Goal: Task Accomplishment & Management: Complete application form

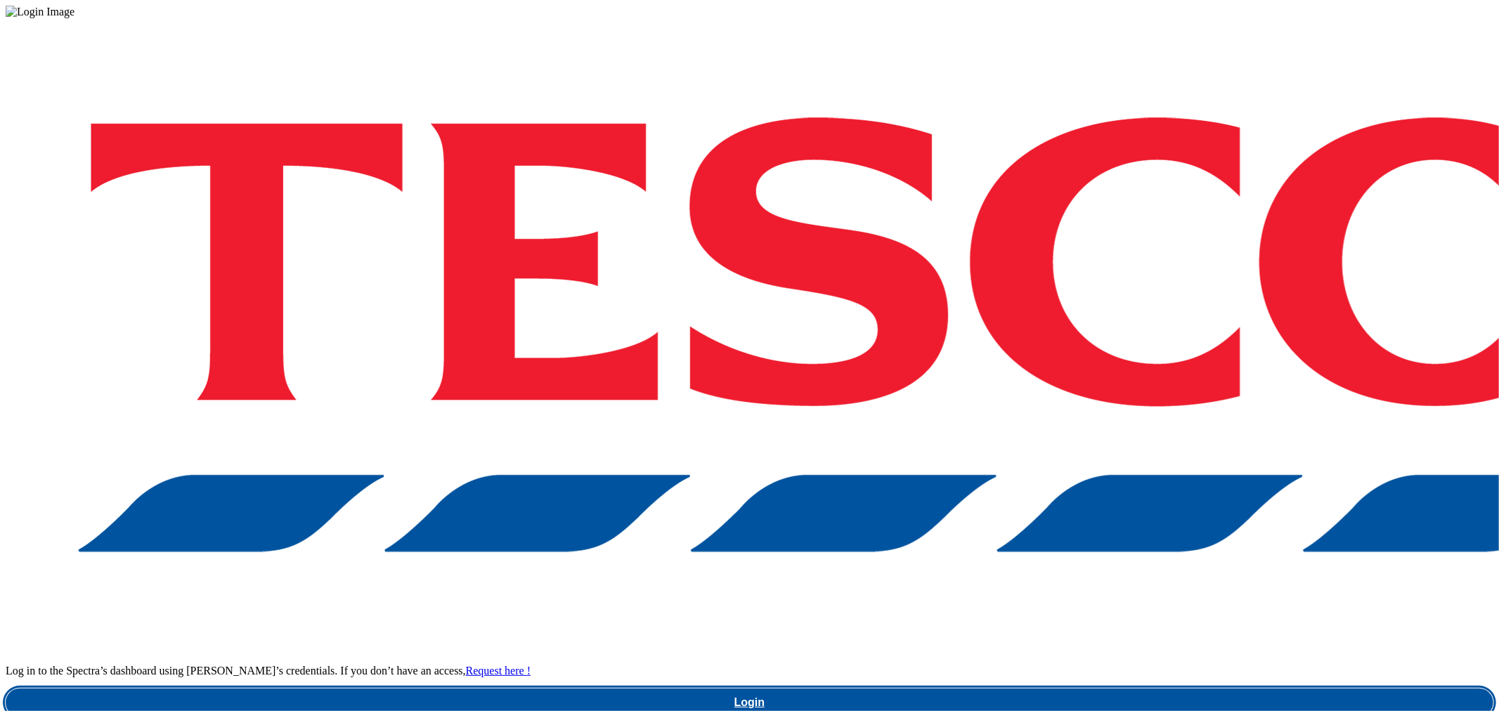
click at [1099, 689] on link "Login" at bounding box center [750, 703] width 1488 height 28
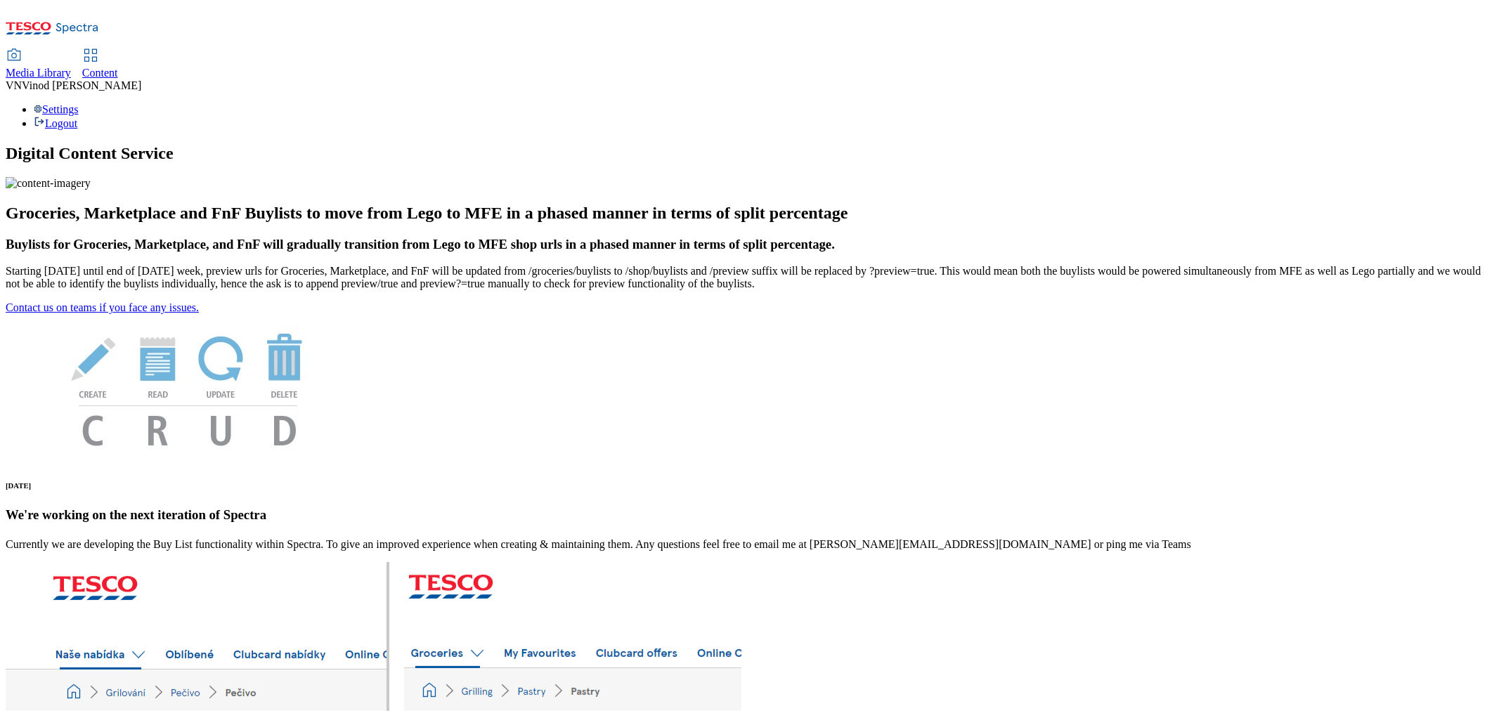
click at [118, 67] on span "Content" at bounding box center [100, 73] width 36 height 12
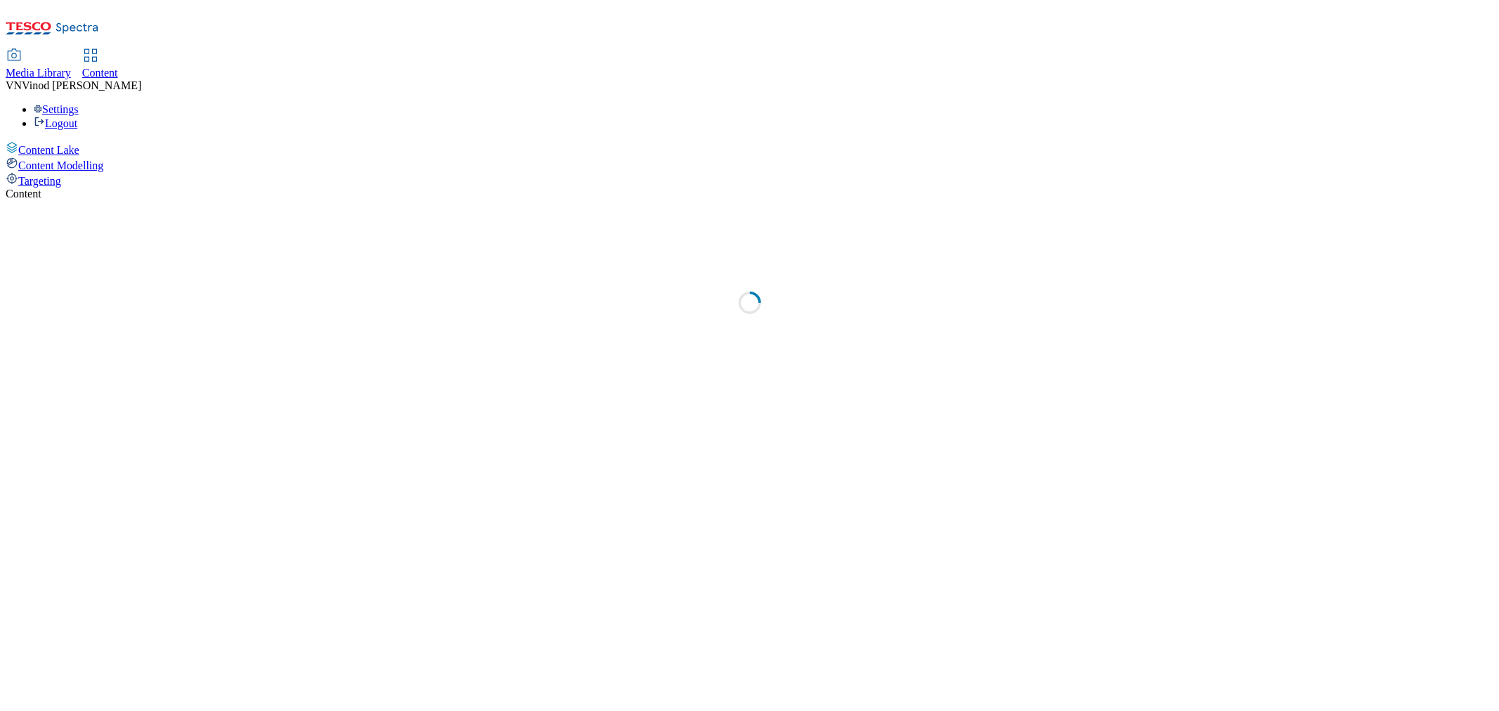
select select "ghs-uk"
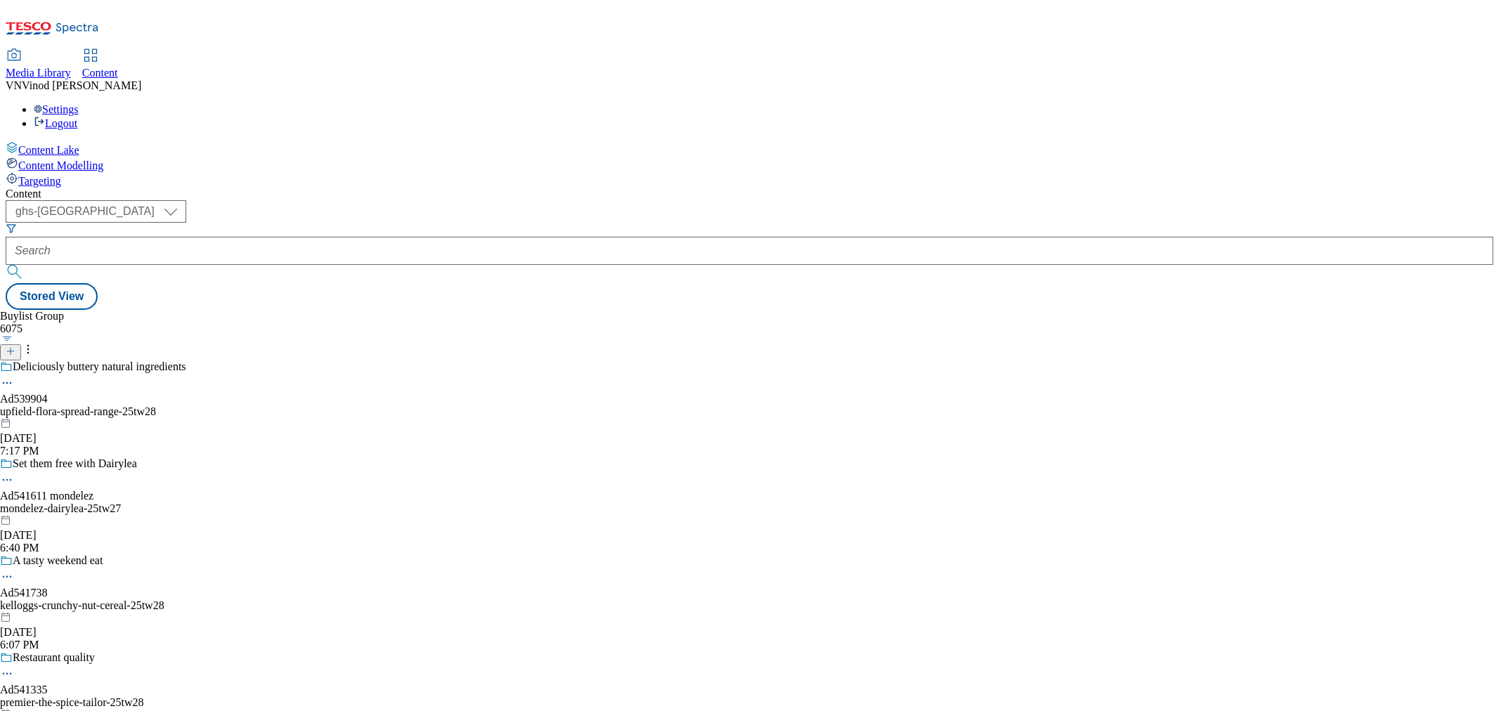
click at [15, 347] on icon at bounding box center [11, 352] width 10 height 10
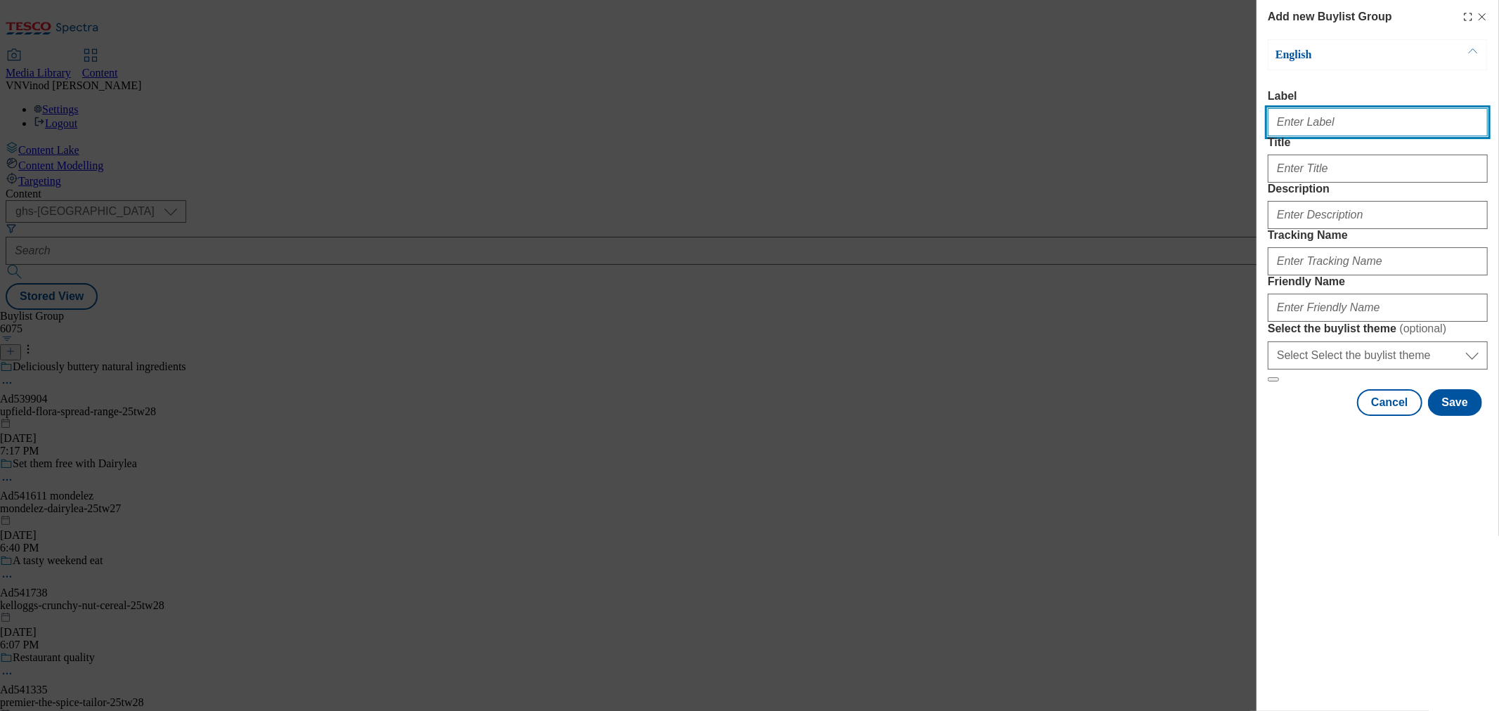
click at [1330, 128] on input "Label" at bounding box center [1378, 122] width 220 height 28
paste input "541350"
paste input "Mondelez"
click at [1317, 131] on input "Ad541350 Mondelez" at bounding box center [1378, 122] width 220 height 28
type input "Ad541350 mondelez"
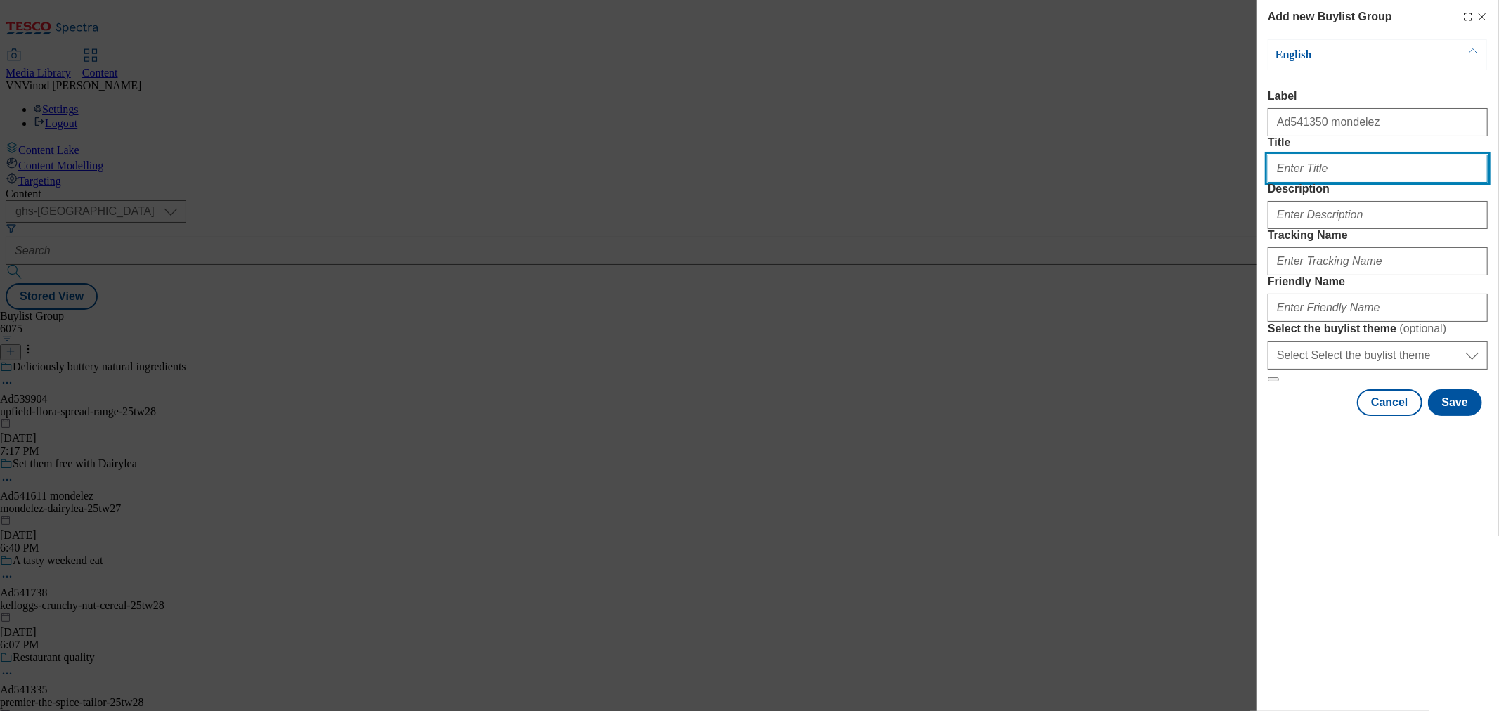
click at [1333, 183] on input "Title" at bounding box center [1378, 169] width 220 height 28
paste input "UK's best-selleing cream cheese*"
type input "UK's best-selleing cream cheese*"
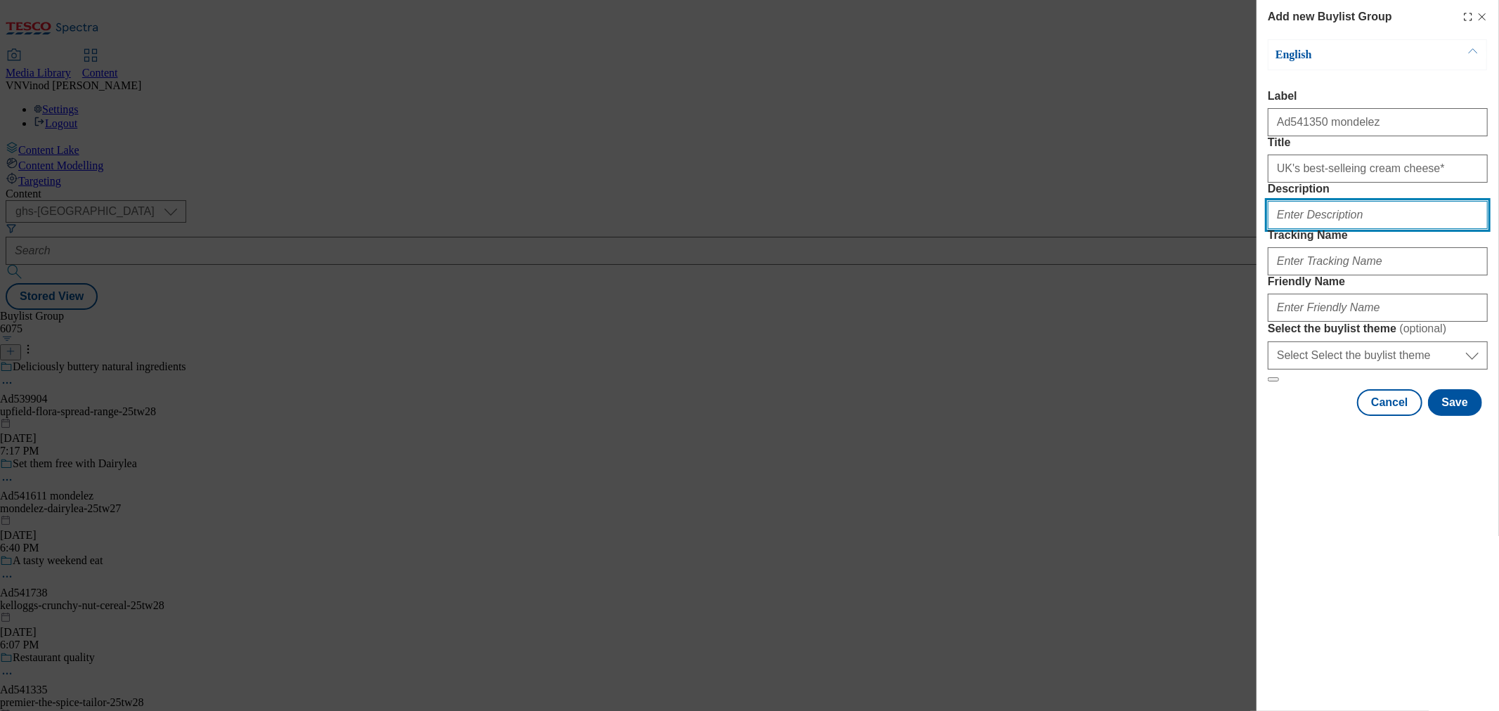
click at [1317, 229] on input "Description" at bounding box center [1378, 215] width 220 height 28
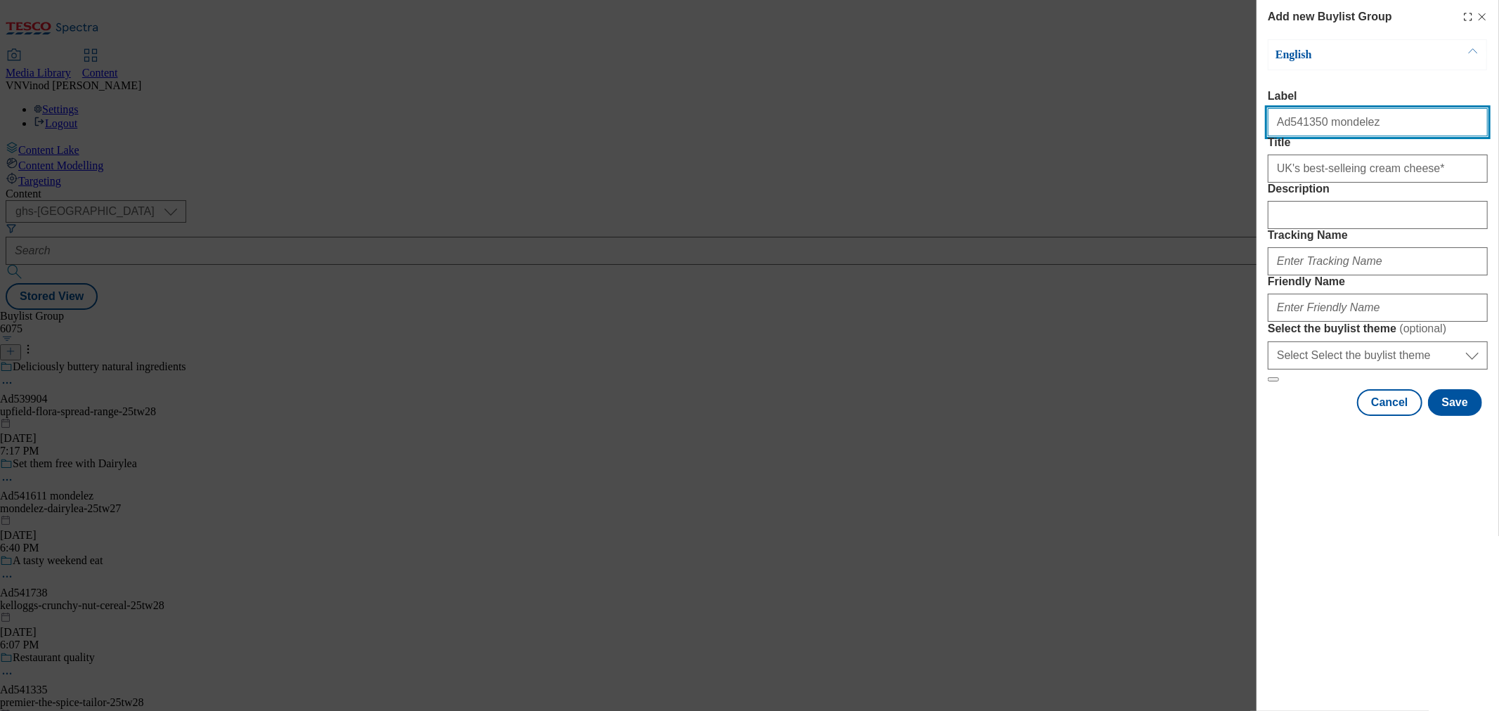
click at [1291, 129] on input "Ad541350 mondelez" at bounding box center [1378, 122] width 220 height 28
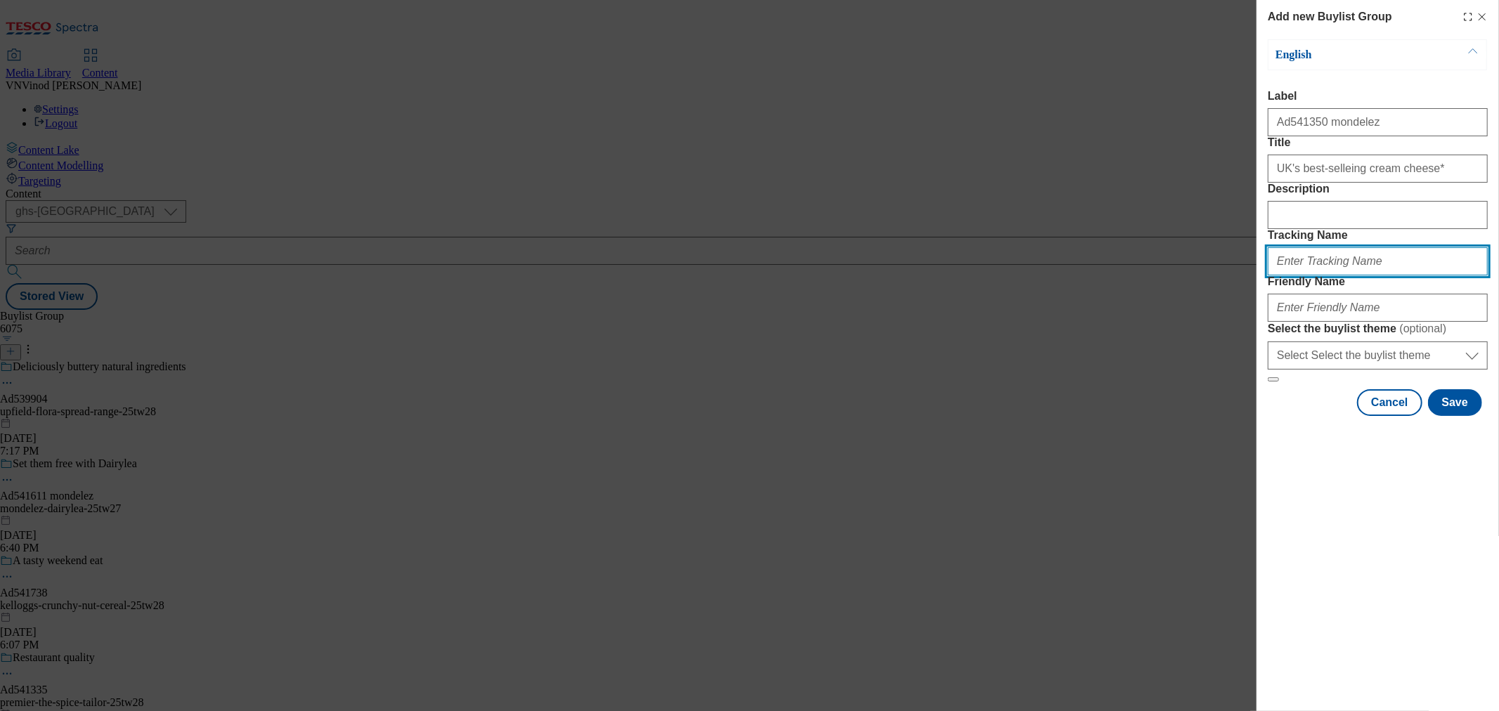
click at [1324, 276] on input "Tracking Name" at bounding box center [1378, 261] width 220 height 28
paste input "Ad541350"
click at [1305, 276] on input "DH_ADAd541350" at bounding box center [1378, 261] width 220 height 28
type input "DH_AD541350"
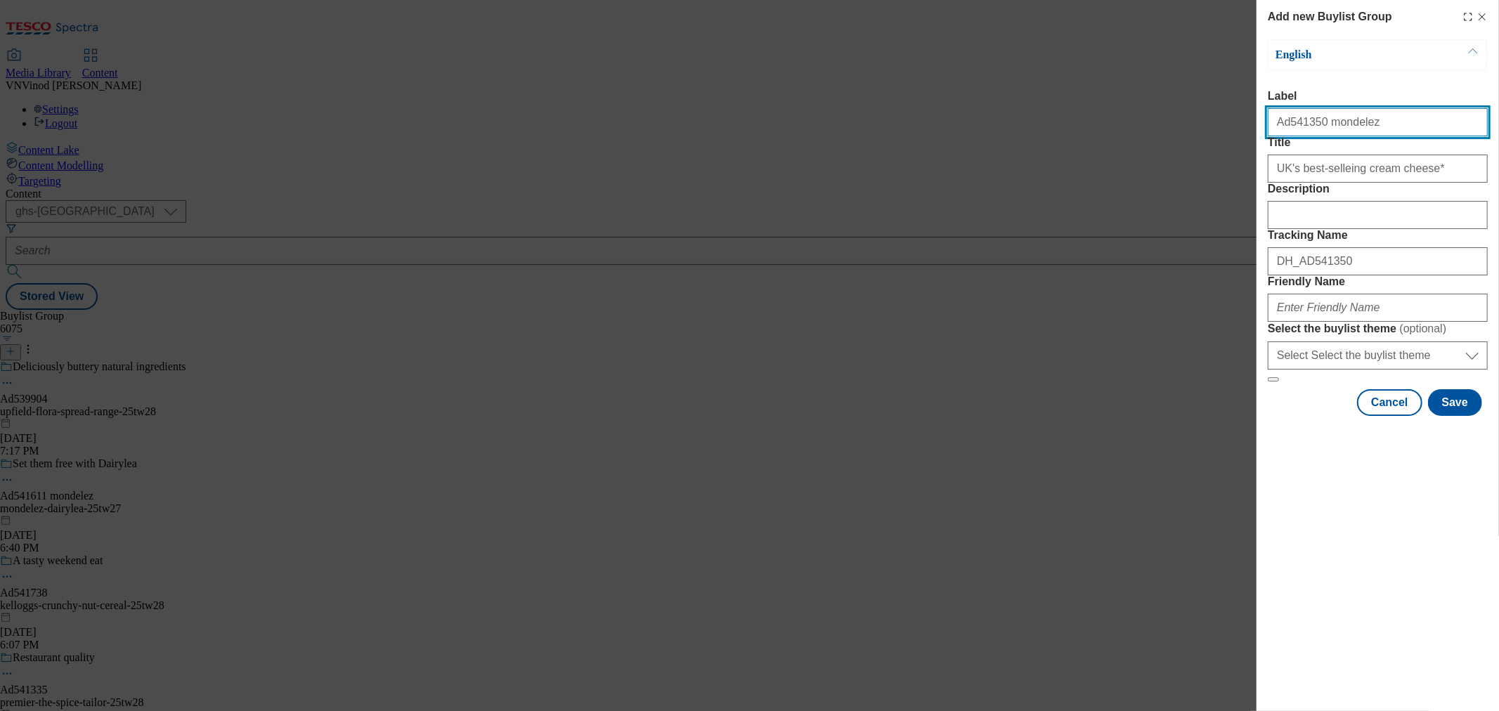
click at [1344, 131] on input "Ad541350 mondelez" at bounding box center [1378, 122] width 220 height 28
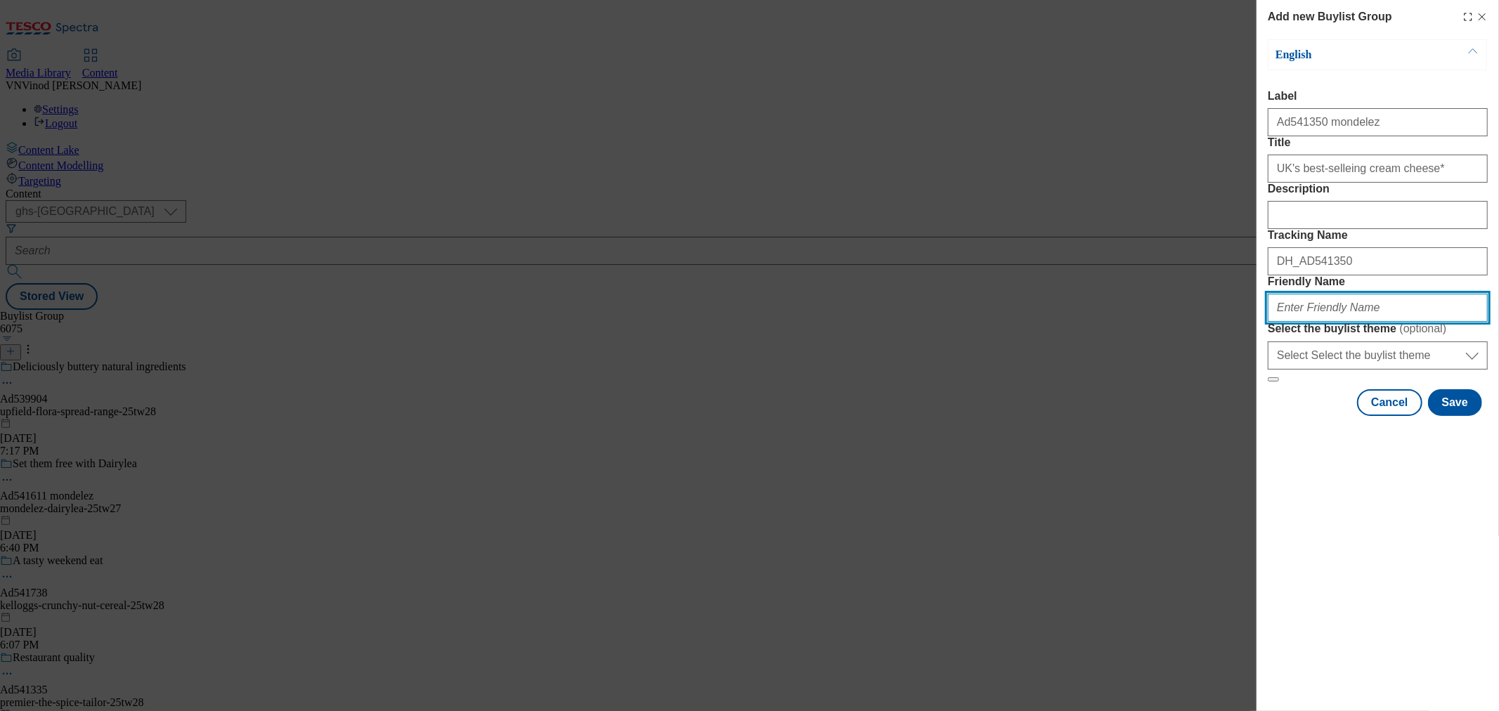
click at [1339, 322] on input "Friendly Name" at bounding box center [1378, 308] width 220 height 28
paste input "mondelez"
paste input "Philadelphia"
click at [1319, 322] on input "mondelez-Philadelphia" at bounding box center [1378, 308] width 220 height 28
click at [1383, 322] on input "mondelez-philadelphia" at bounding box center [1378, 308] width 220 height 28
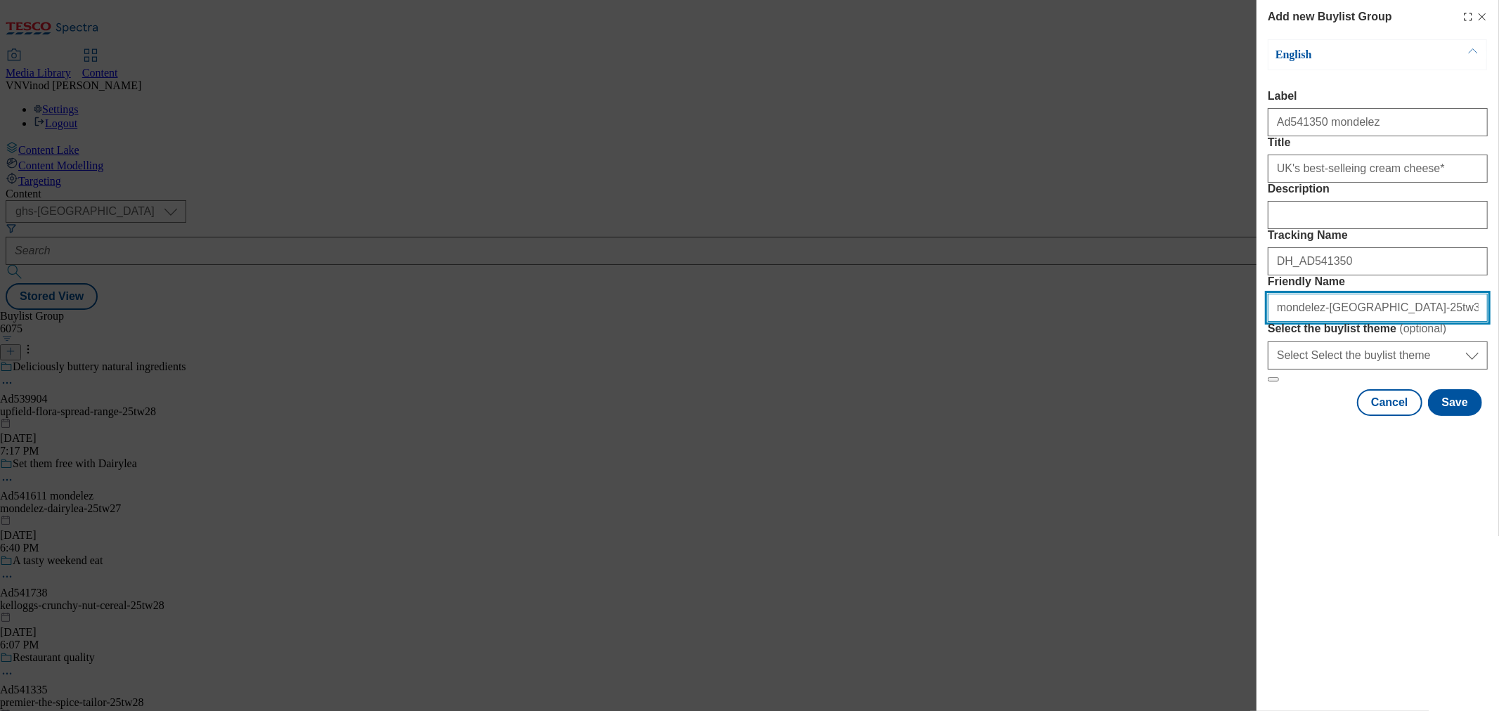
type input "mondelez-philadelphia-25tw31"
drag, startPoint x: 1422, startPoint y: 405, endPoint x: 908, endPoint y: 422, distance: 514.1
click at [909, 423] on div "Add new Buylist Group English Label Ad541350 mondelez Title UK's best-selleing …" at bounding box center [749, 355] width 1499 height 711
click at [1484, 416] on div "Cancel Save" at bounding box center [1378, 402] width 220 height 27
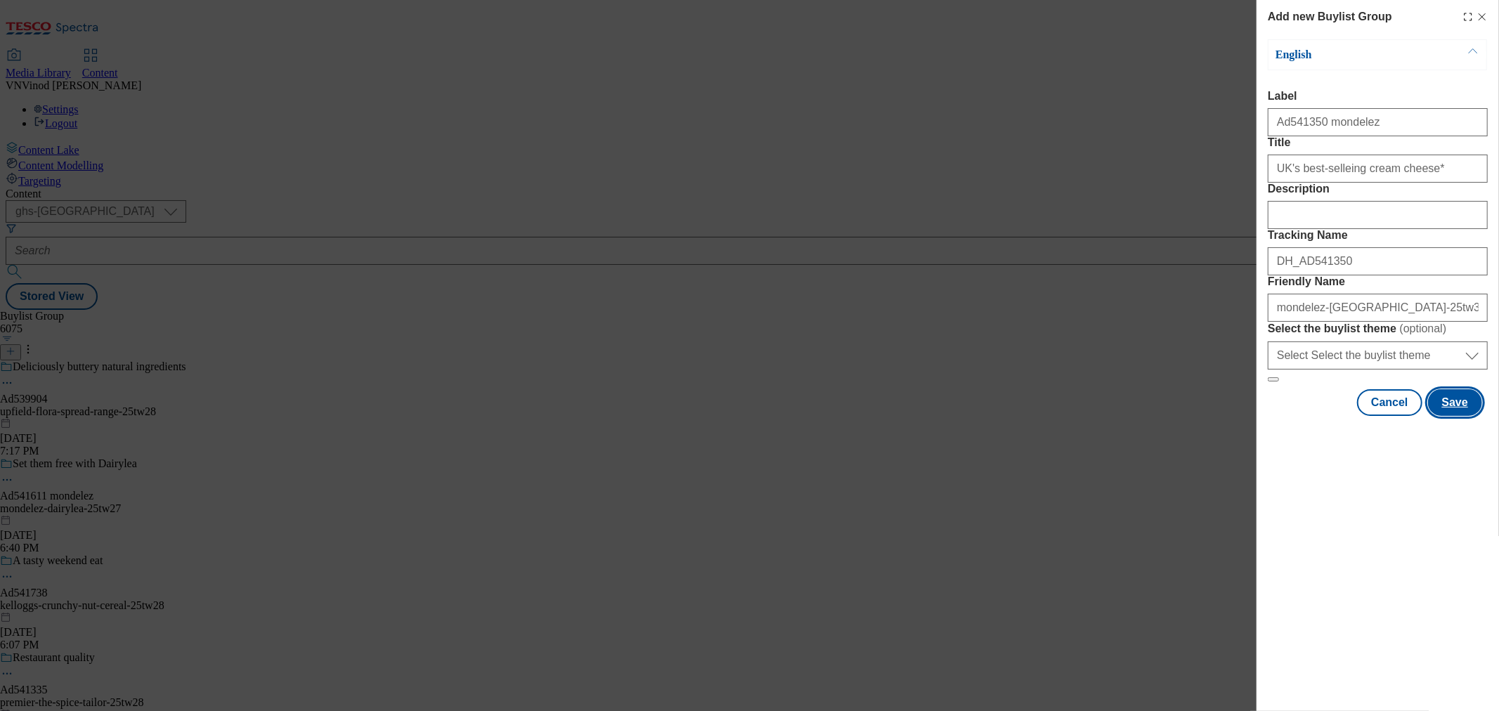
click at [1466, 416] on button "Save" at bounding box center [1455, 402] width 54 height 27
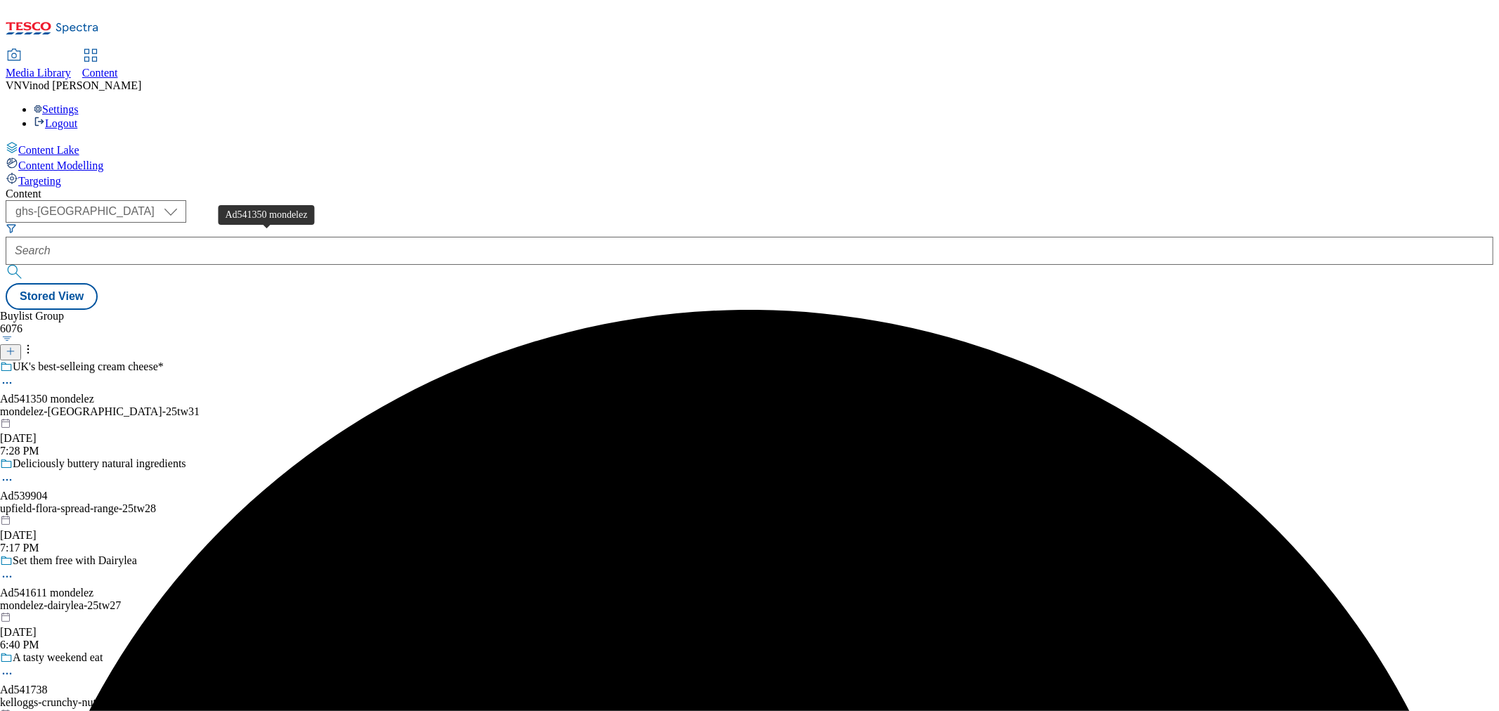
click at [94, 393] on div "Ad541350 mondelez" at bounding box center [47, 399] width 94 height 13
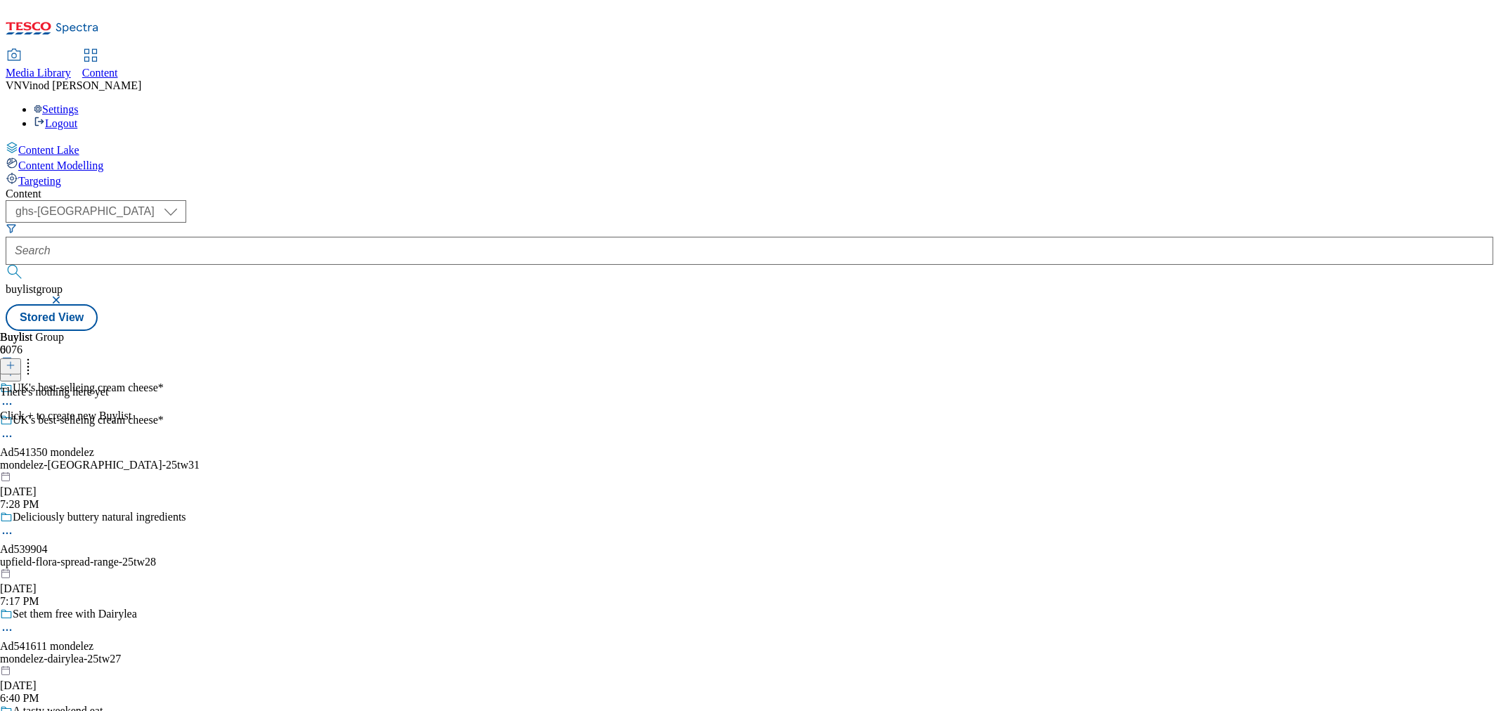
click at [15, 361] on icon at bounding box center [11, 366] width 10 height 10
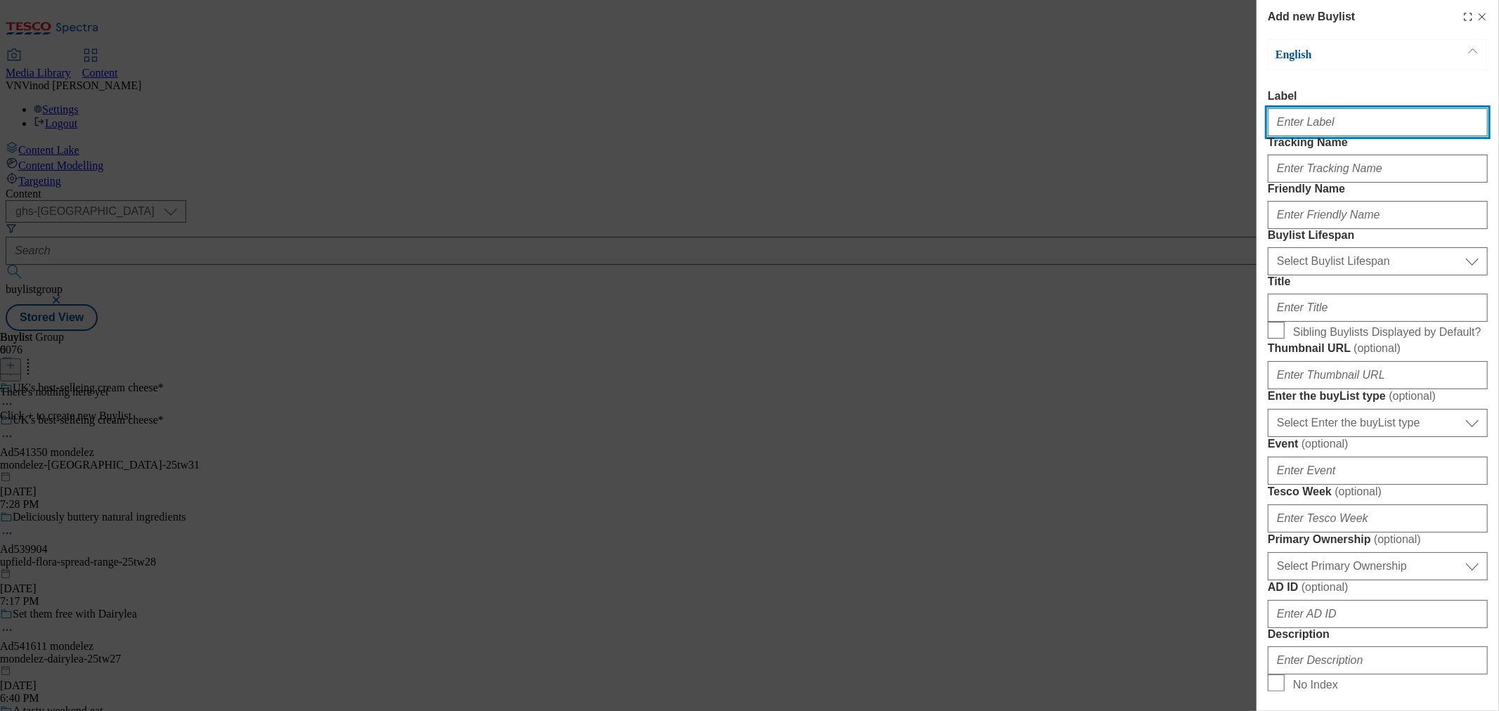
click at [1326, 127] on input "Label" at bounding box center [1378, 122] width 220 height 28
paste input "541350"
type input "Ad541350"
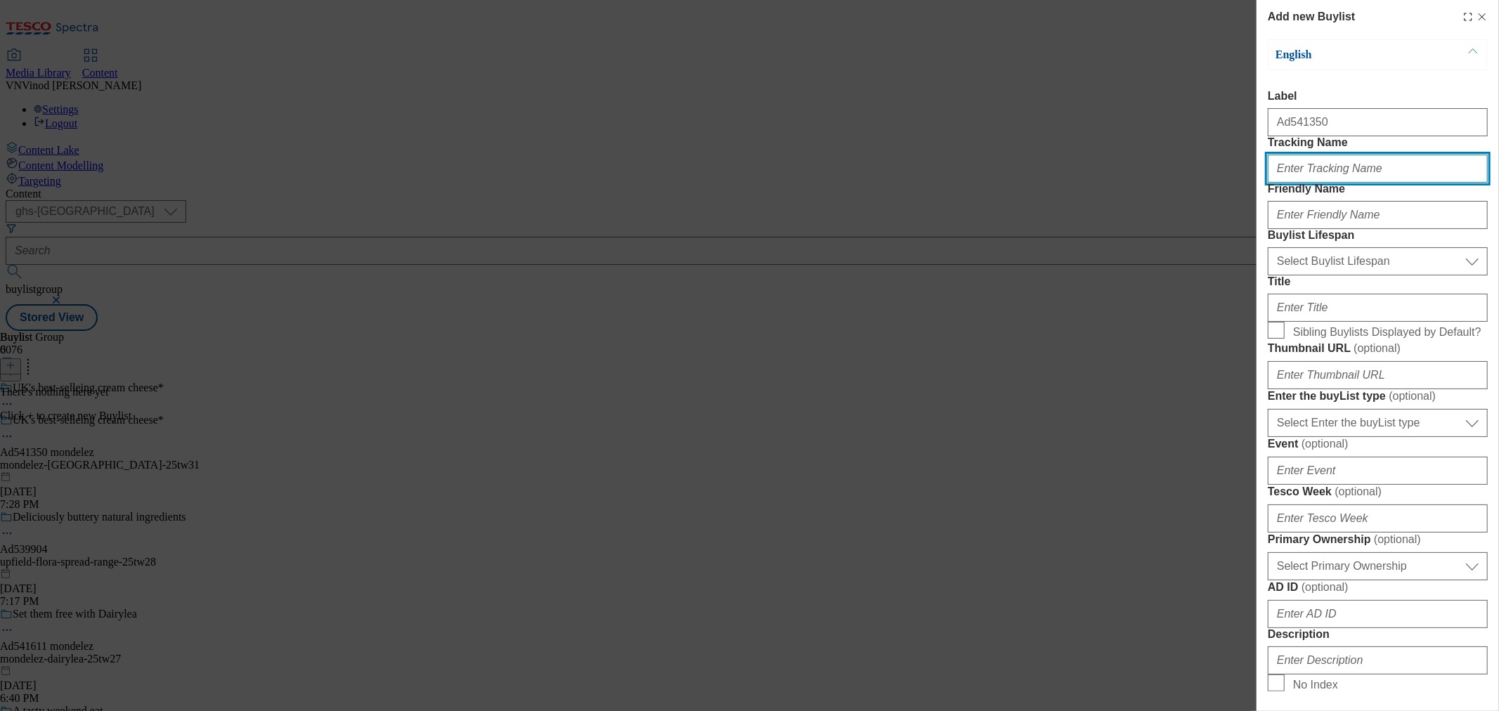
click at [1322, 183] on input "Tracking Name" at bounding box center [1378, 169] width 220 height 28
paste input "541350"
type input "DH_AD541350"
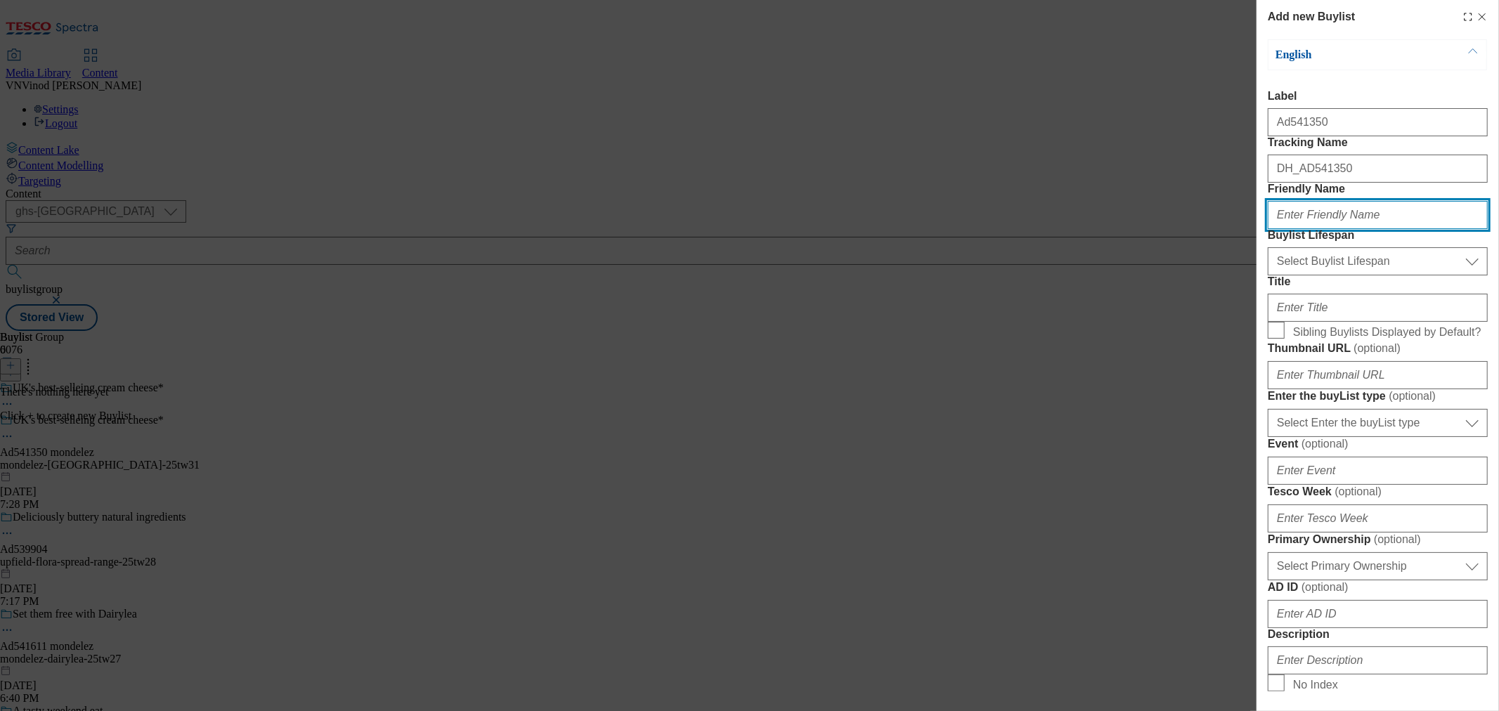
click at [1346, 229] on input "Friendly Name" at bounding box center [1378, 215] width 220 height 28
paste input "mondelez"
type input "mondelez"
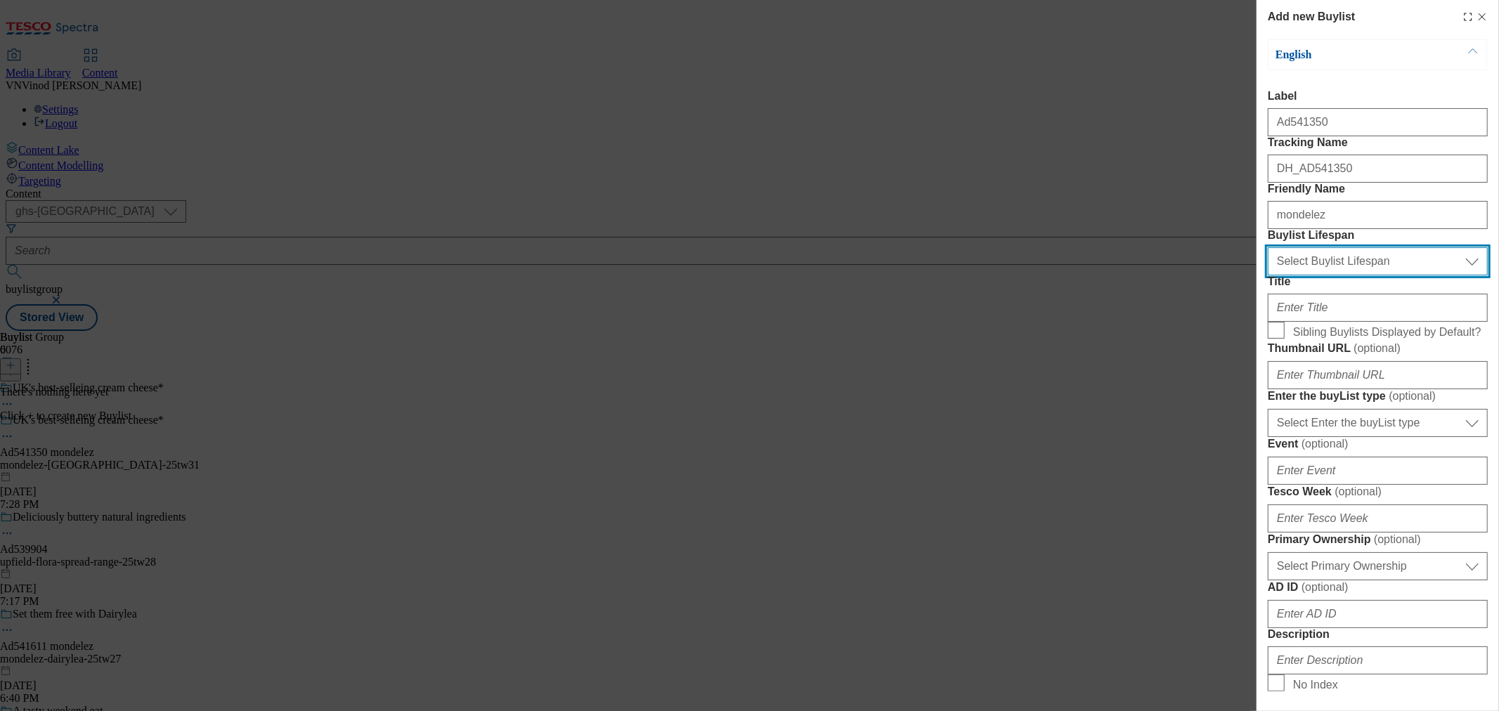
click at [1345, 276] on select "Select Buylist Lifespan evergreen seasonal tactical" at bounding box center [1378, 261] width 220 height 28
select select "tactical"
click at [1268, 276] on select "Select Buylist Lifespan evergreen seasonal tactical" at bounding box center [1378, 261] width 220 height 28
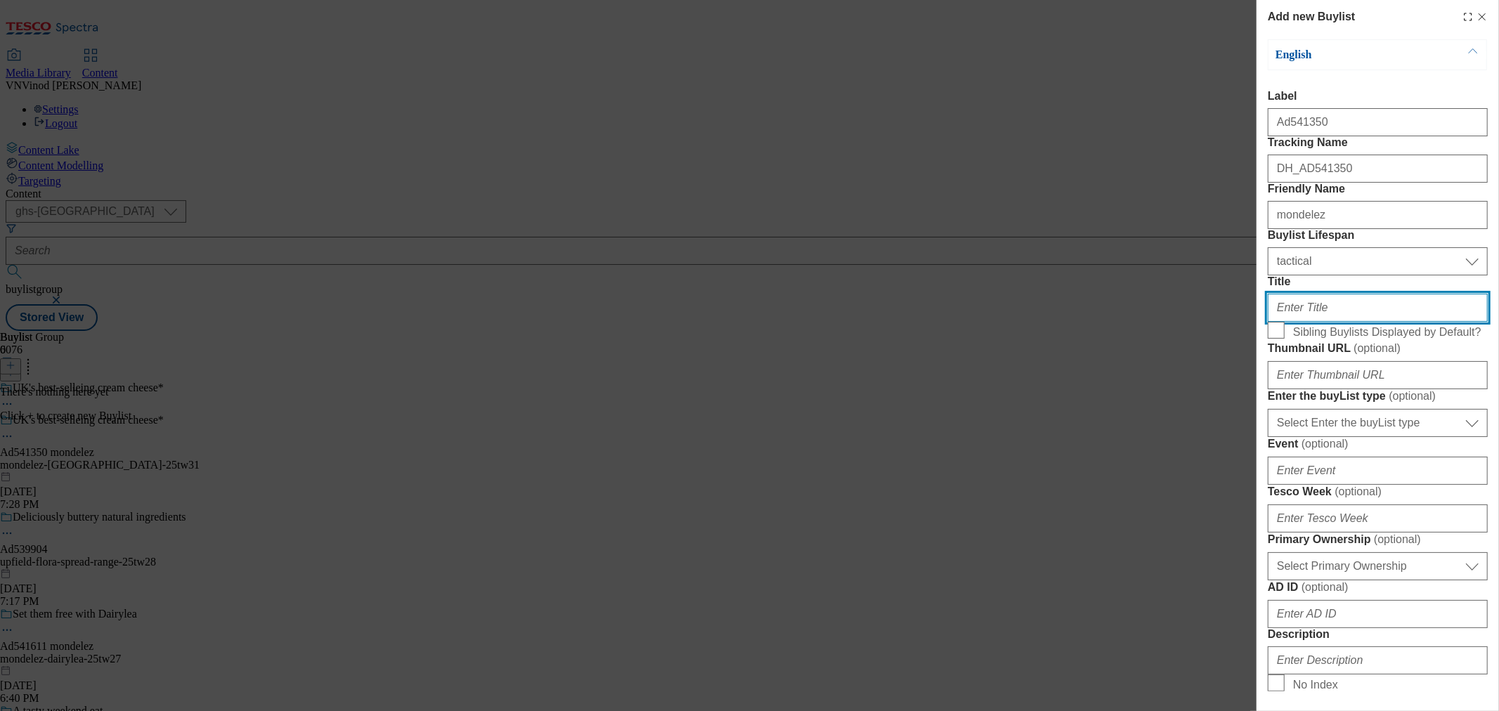
click at [1320, 322] on input "Title" at bounding box center [1378, 308] width 220 height 28
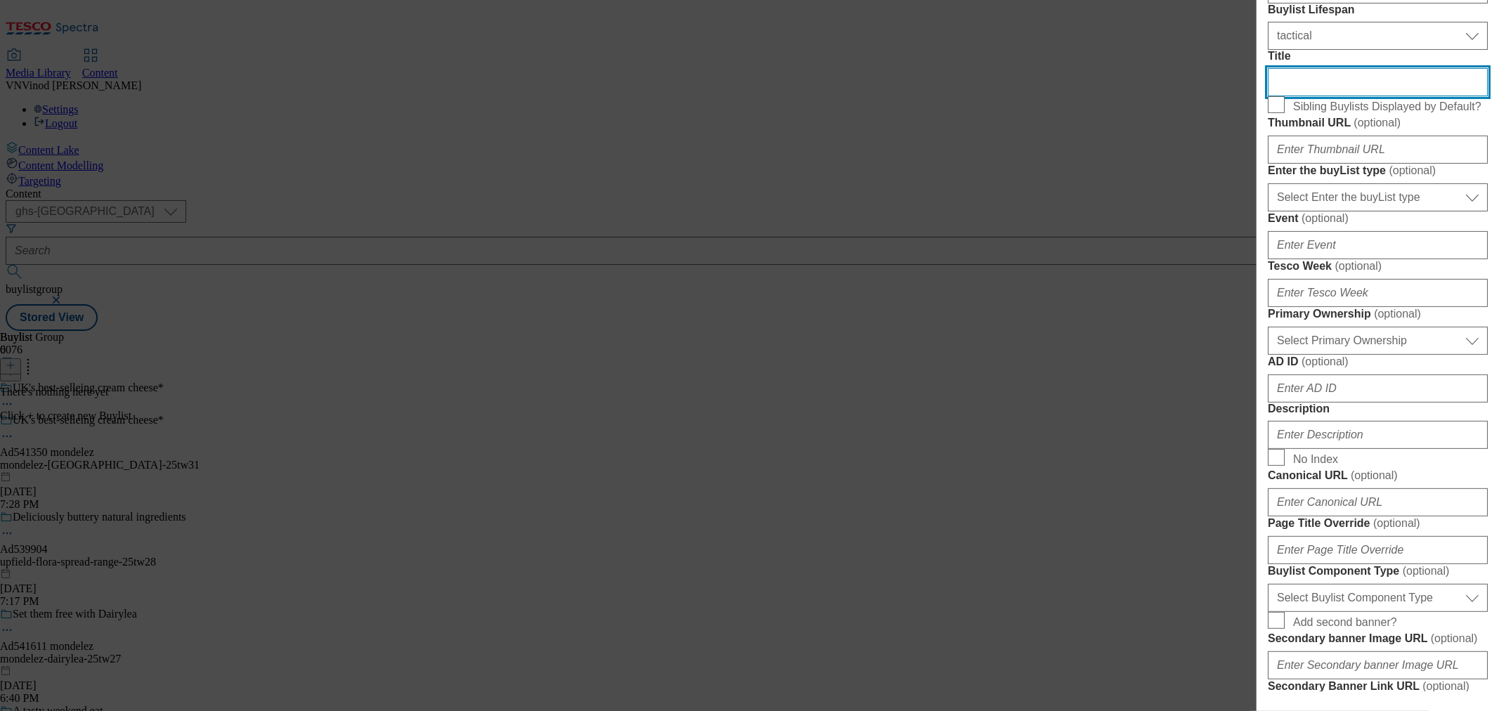
scroll to position [234, 0]
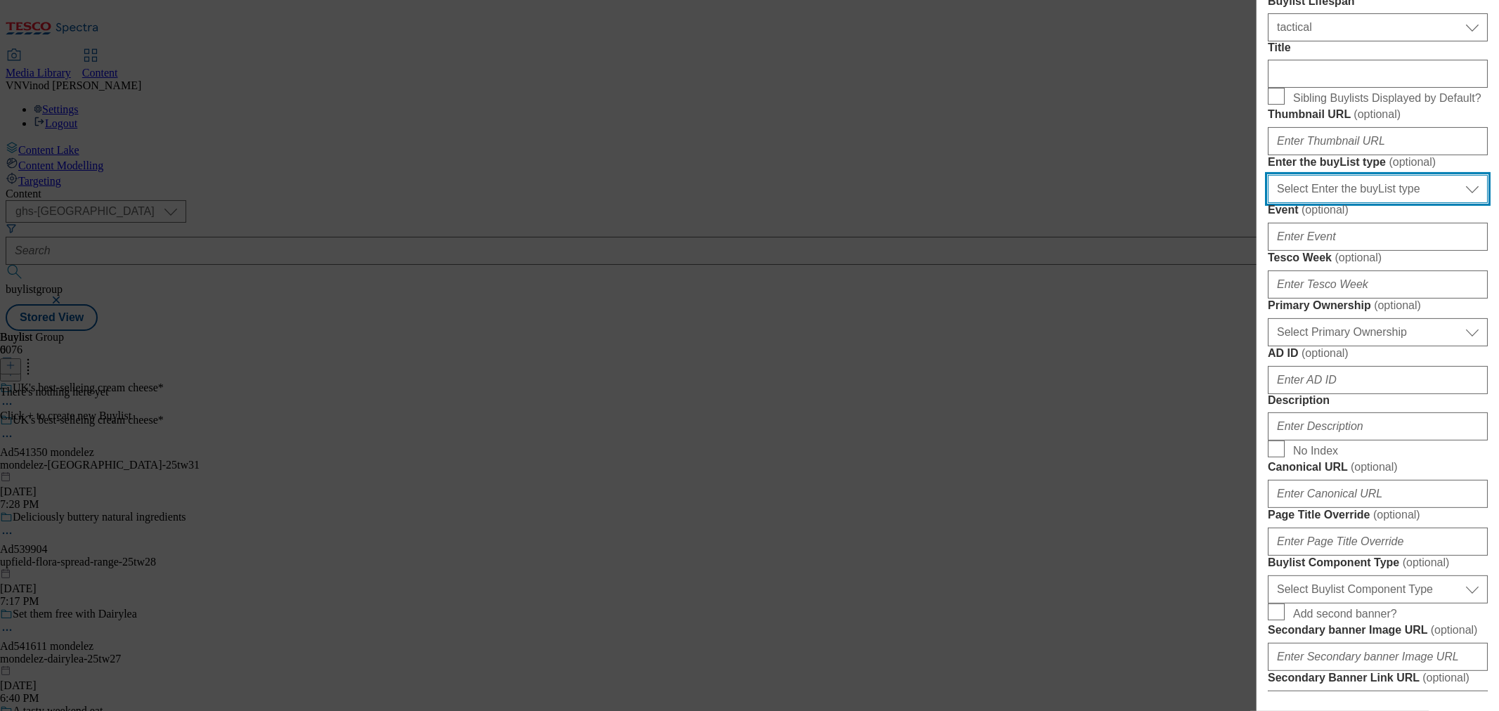
click at [1364, 203] on select "Select Enter the buyList type event supplier funded long term >4 weeks supplier…" at bounding box center [1378, 189] width 220 height 28
select select "supplier funded short term 1-3 weeks"
click at [1268, 203] on select "Select Enter the buyList type event supplier funded long term >4 weeks supplier…" at bounding box center [1378, 189] width 220 height 28
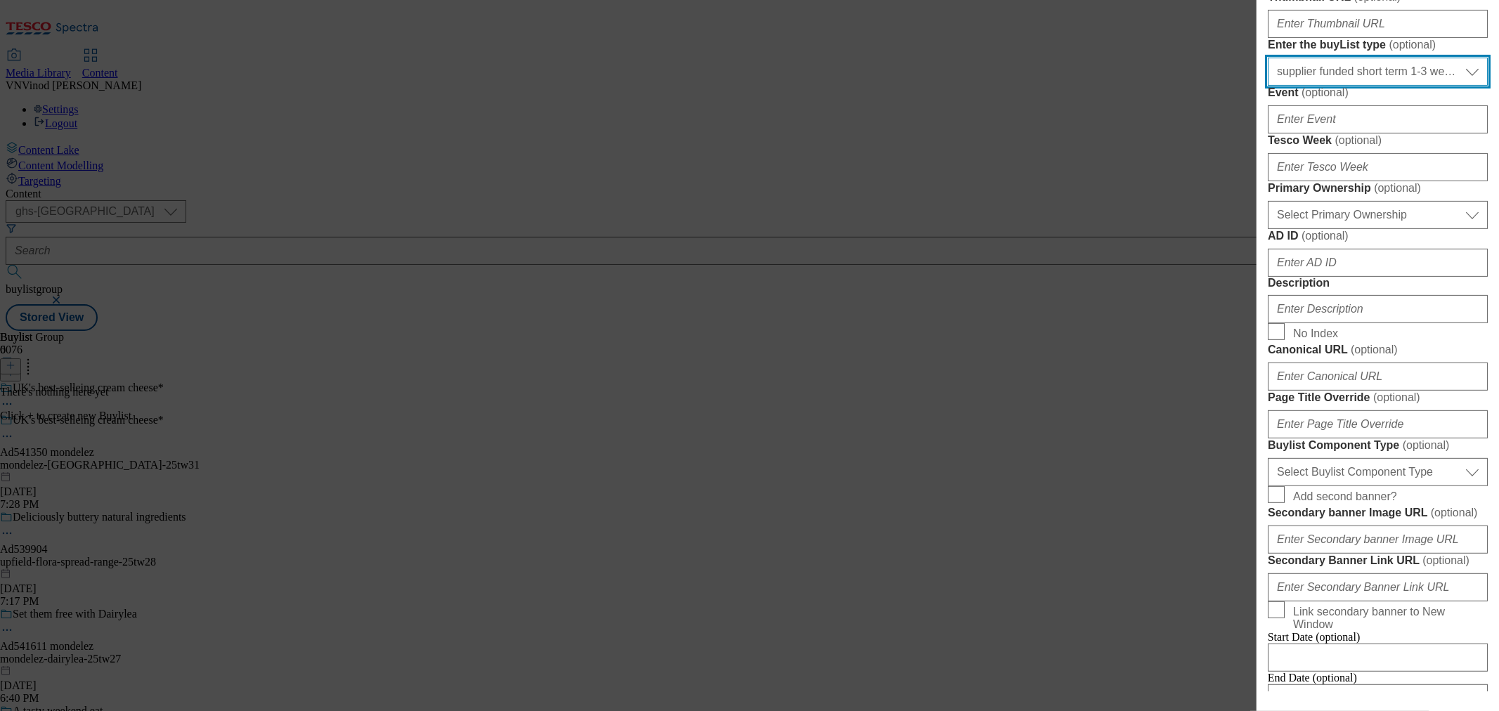
scroll to position [390, 0]
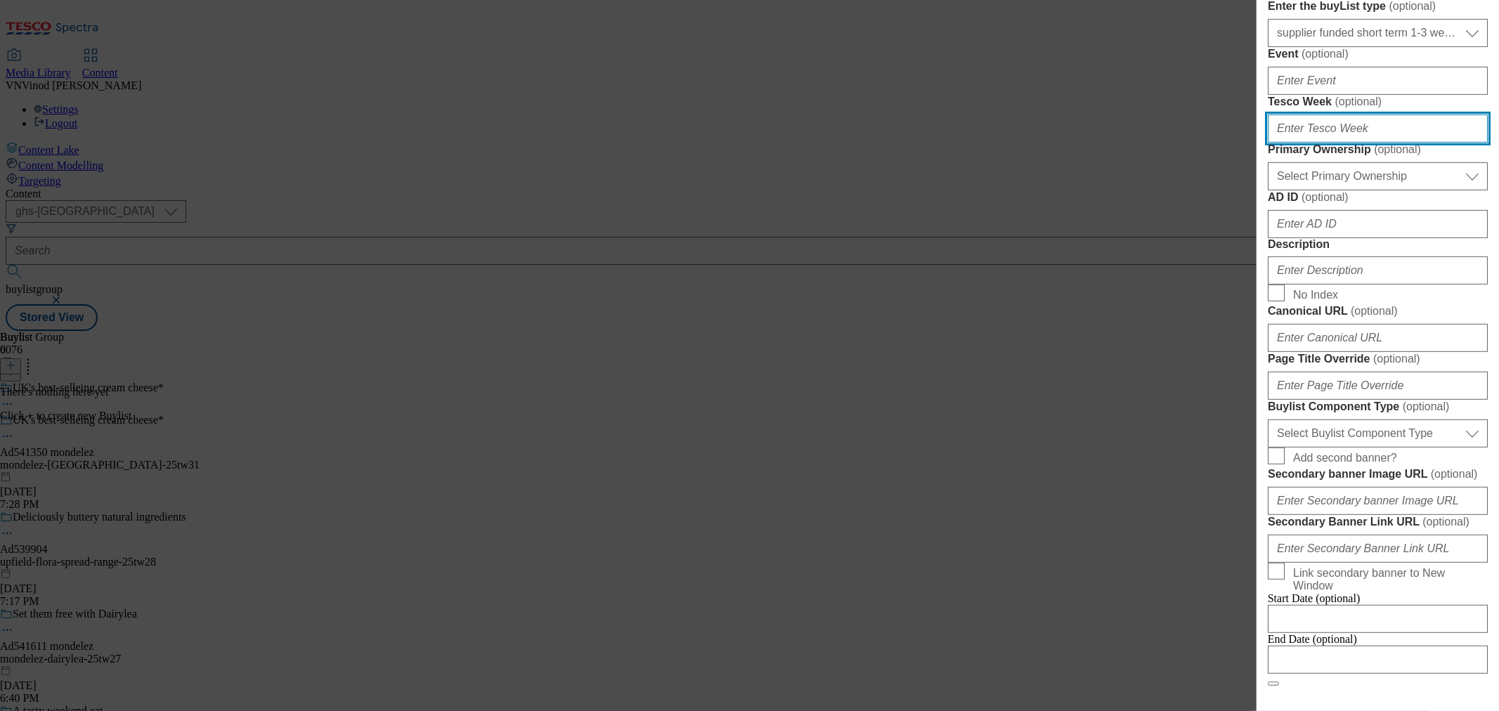
click at [1359, 143] on input "Tesco Week ( optional )" at bounding box center [1378, 129] width 220 height 28
type input "31"
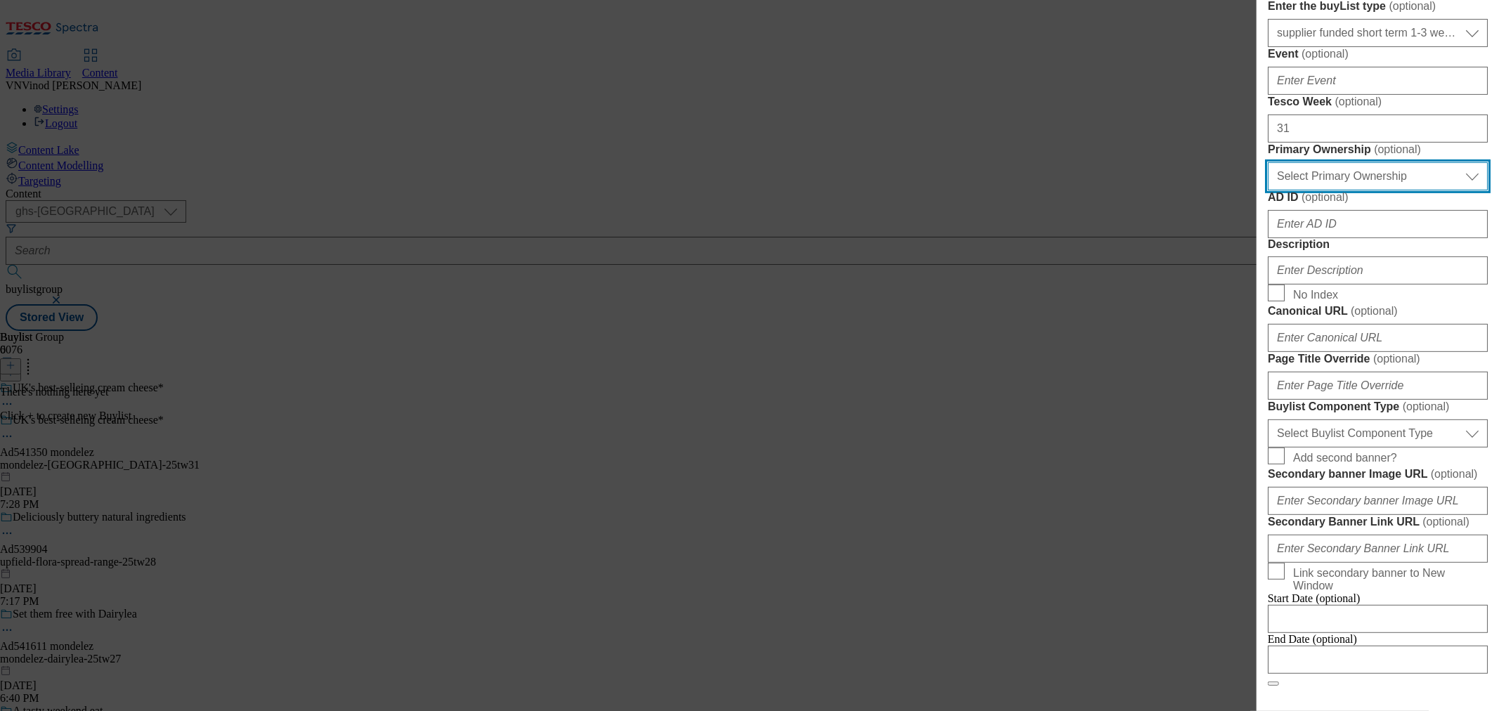
click at [1348, 190] on select "Select Primary Ownership tesco dunnhumby" at bounding box center [1378, 176] width 220 height 28
select select "dunnhumby"
click at [1268, 190] on select "Select Primary Ownership tesco dunnhumby" at bounding box center [1378, 176] width 220 height 28
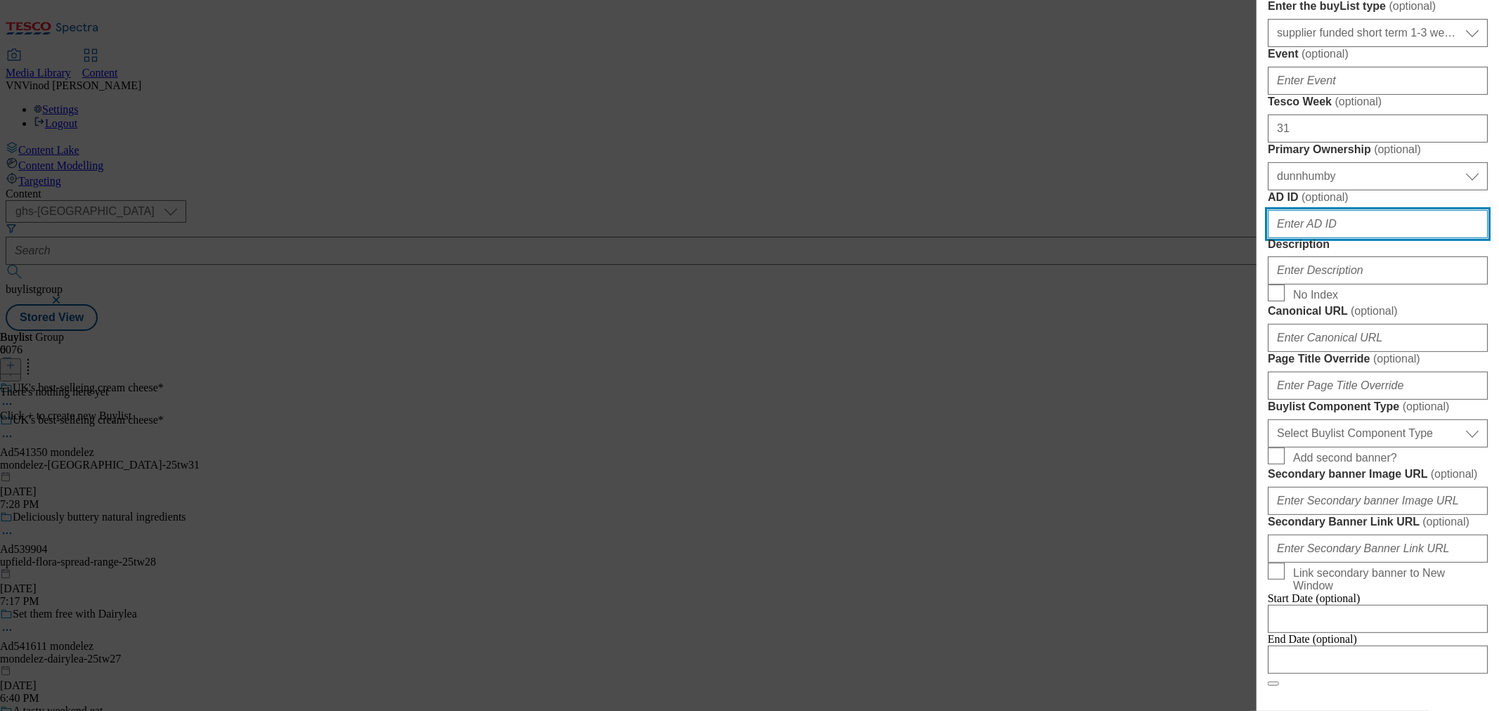
click at [1345, 238] on input "AD ID ( optional )" at bounding box center [1378, 224] width 220 height 28
paste input "541350"
type input "541350"
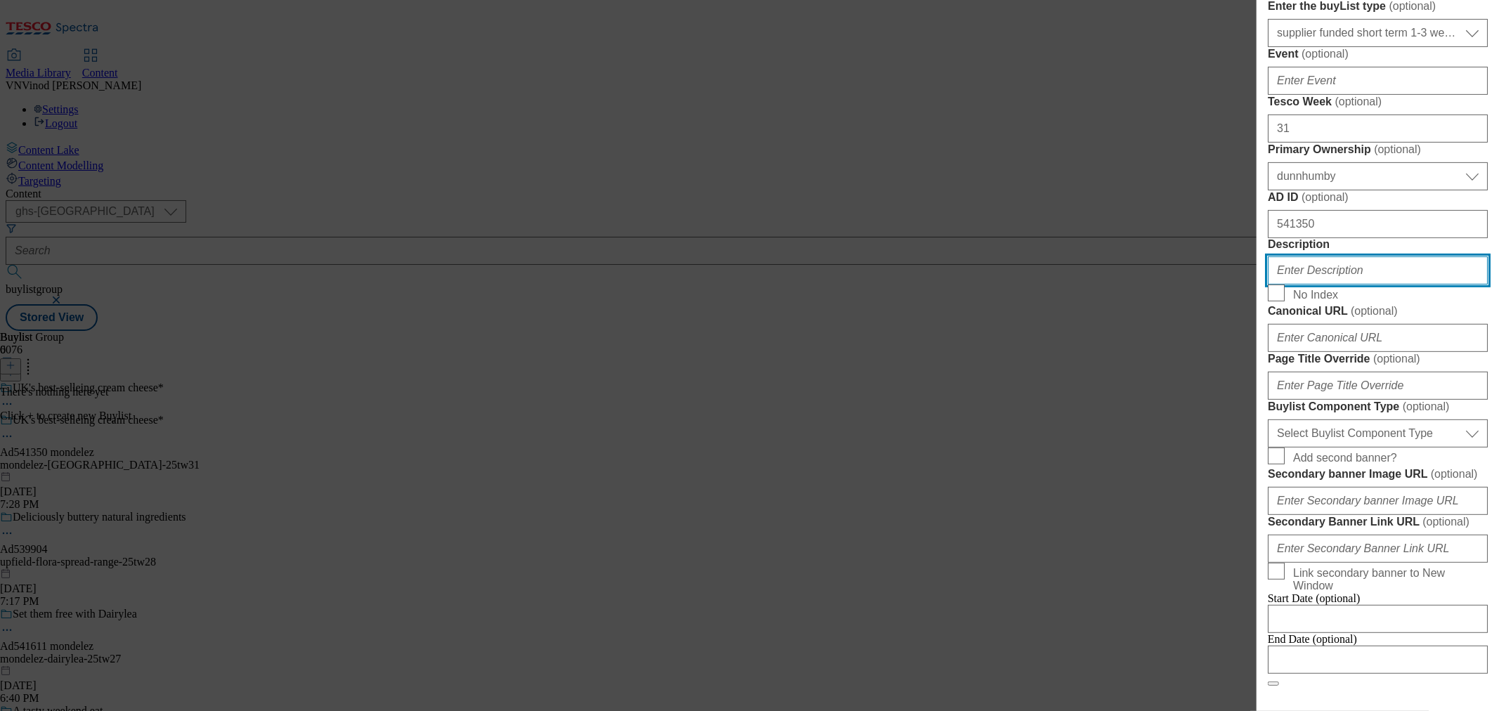
click at [1333, 285] on input "Description" at bounding box center [1378, 271] width 220 height 28
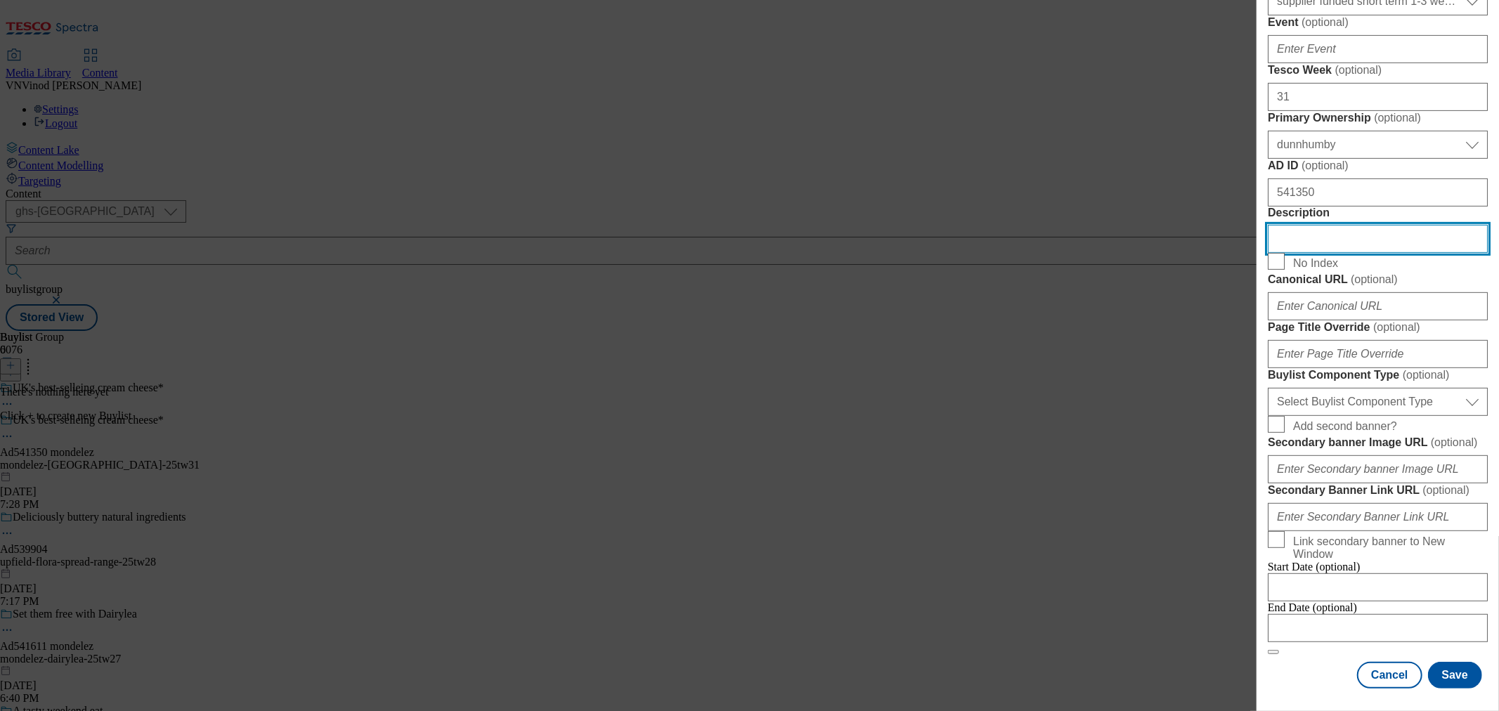
scroll to position [703, 0]
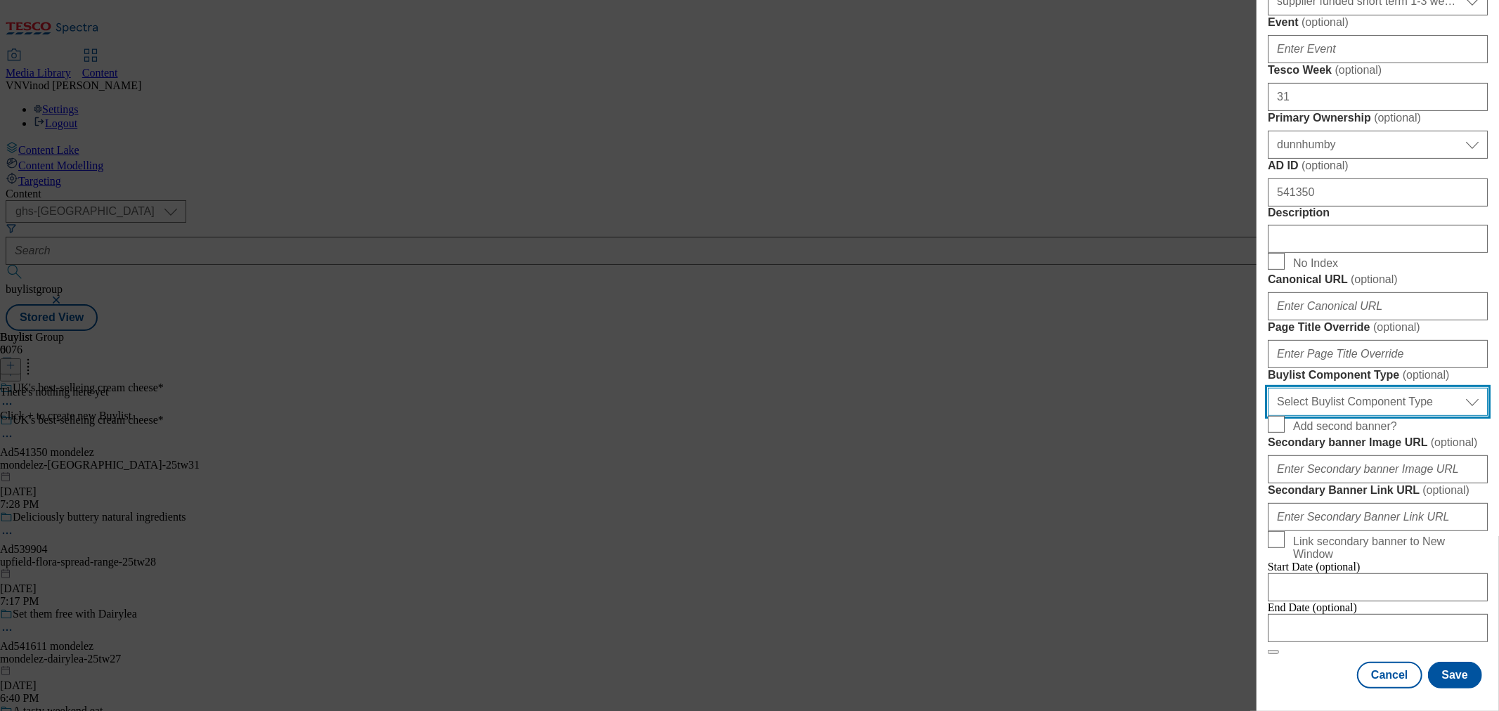
click at [1376, 416] on select "Select Buylist Component Type Banner Competition Header Meal" at bounding box center [1378, 402] width 220 height 28
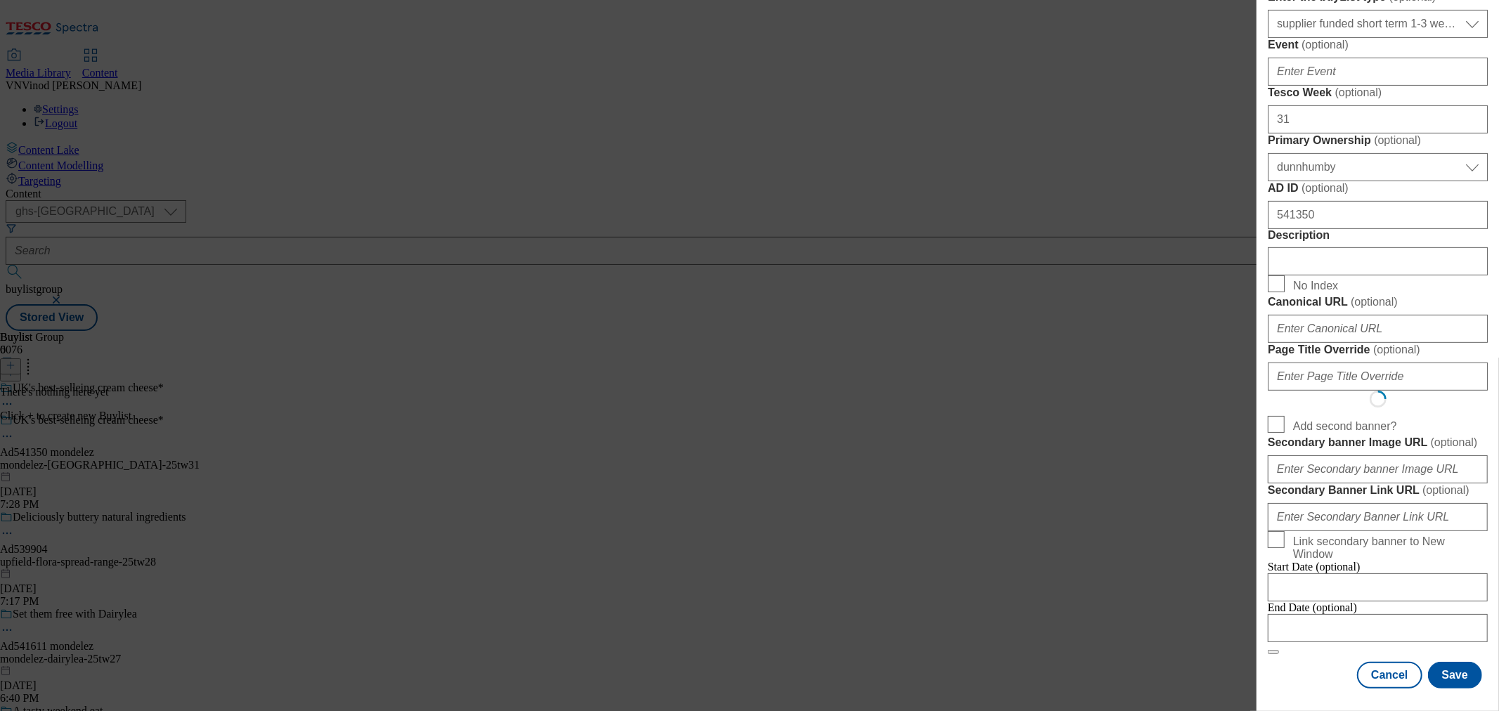
select select "Banner"
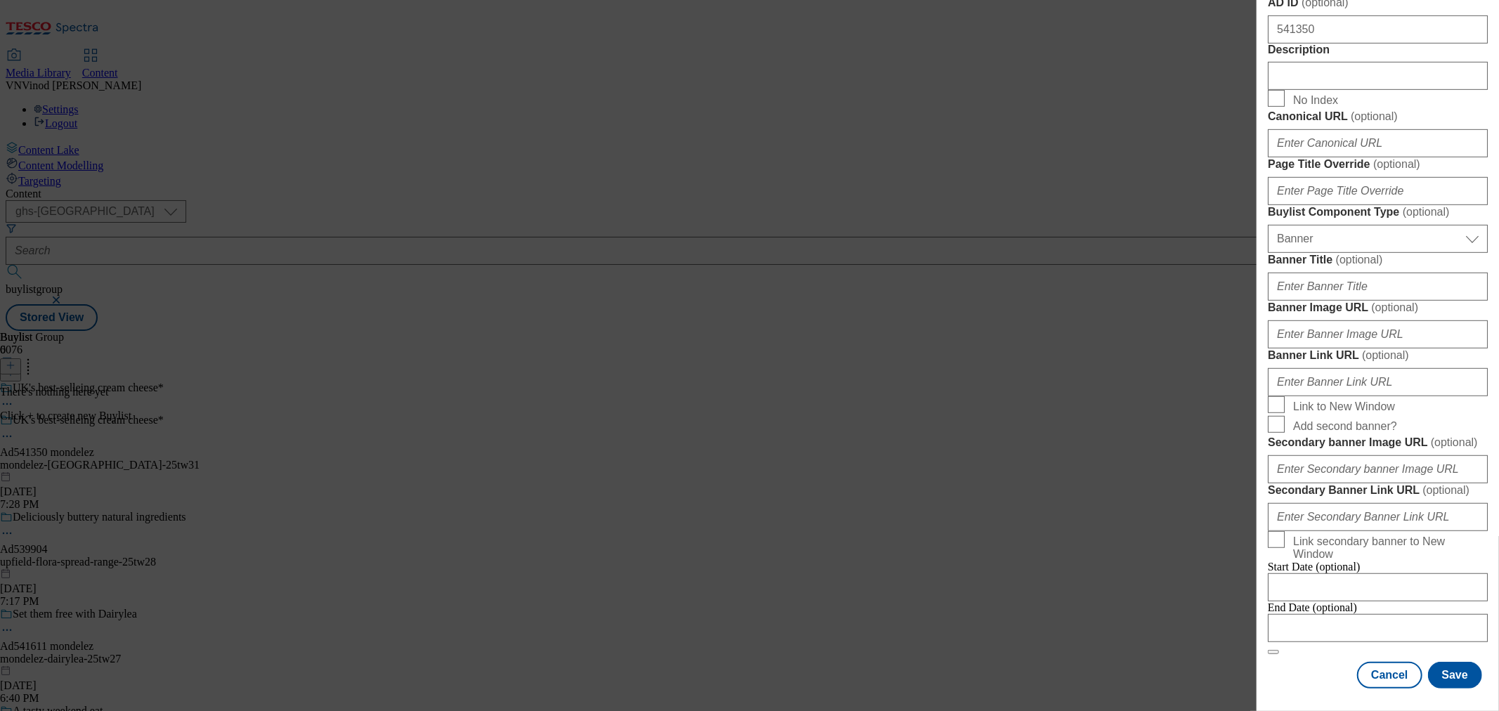
scroll to position [1195, 0]
click at [1333, 614] on input "Modal" at bounding box center [1378, 628] width 220 height 28
select select "2025"
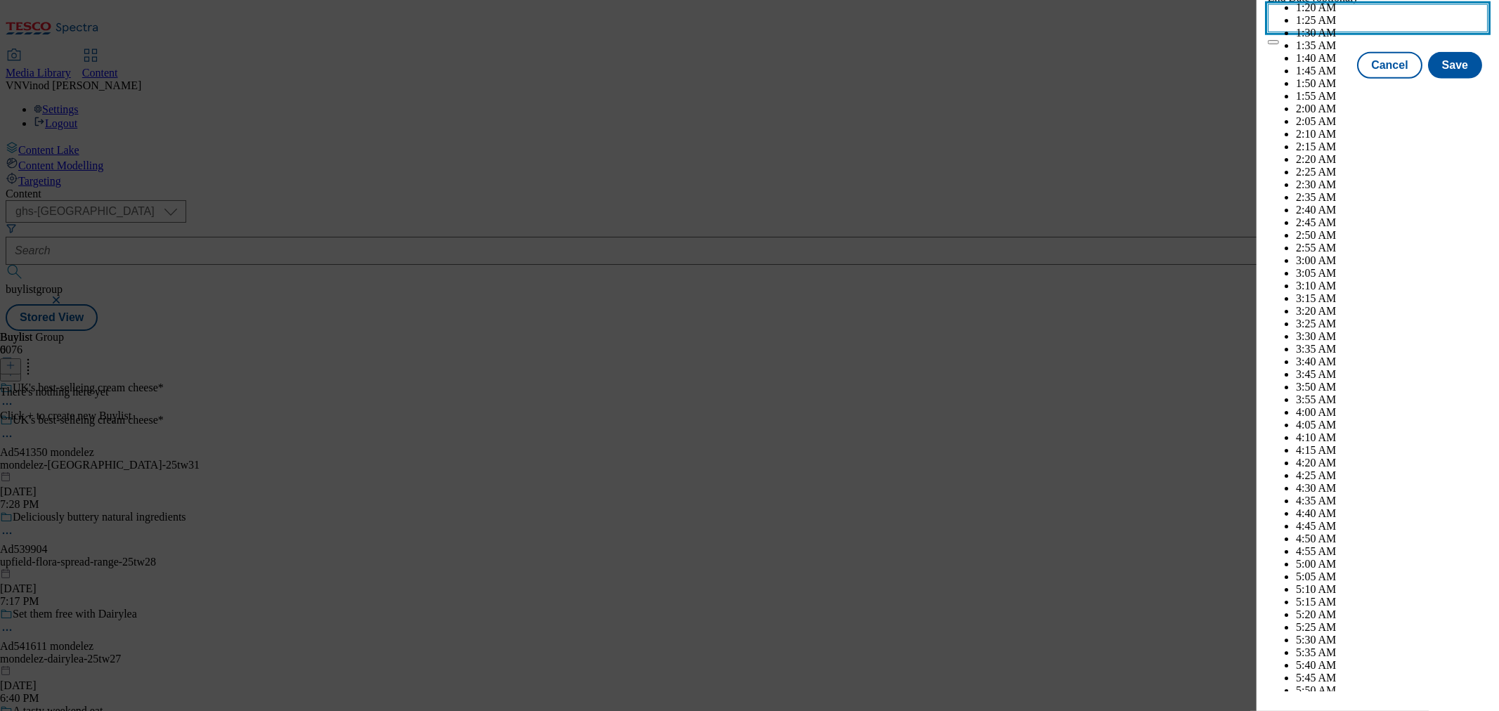
scroll to position [6068, 0]
select select "December"
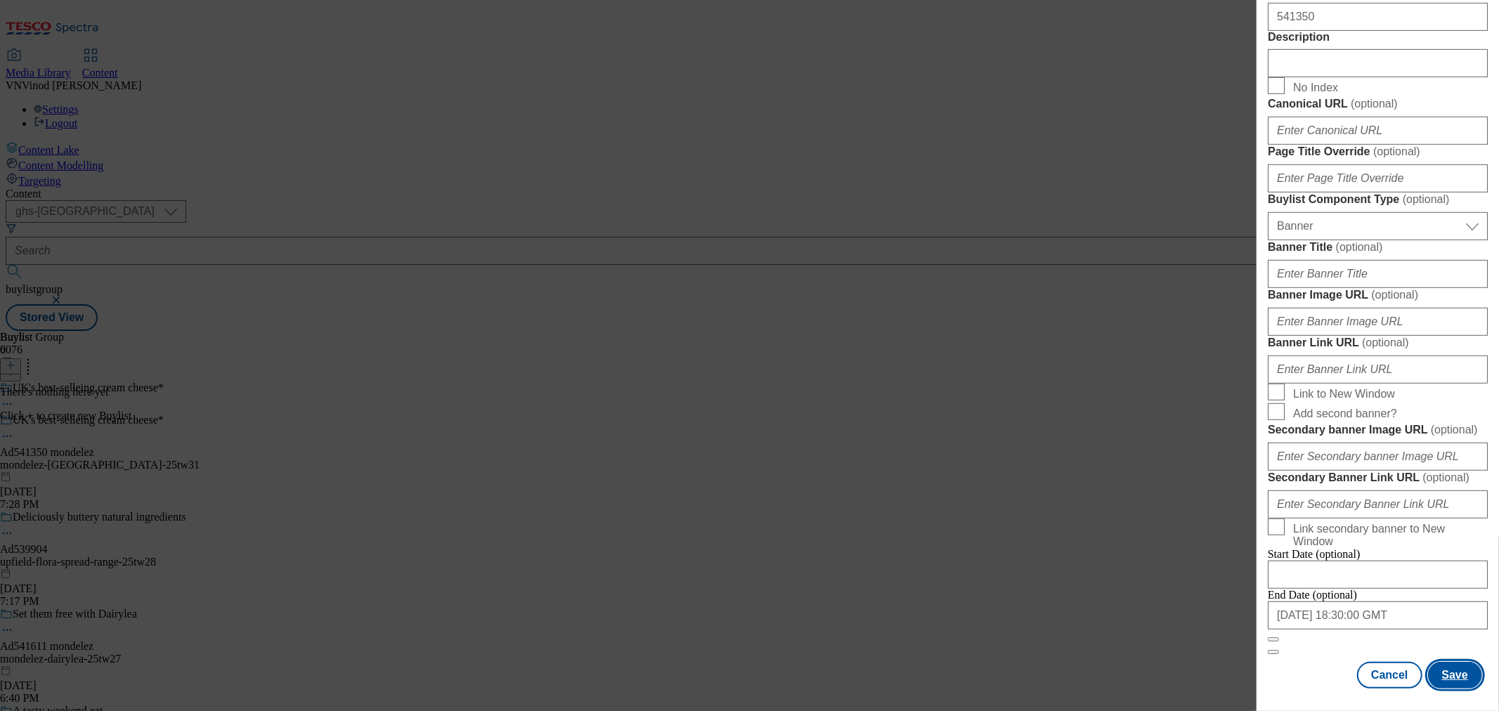
click at [1436, 662] on button "Save" at bounding box center [1455, 675] width 54 height 27
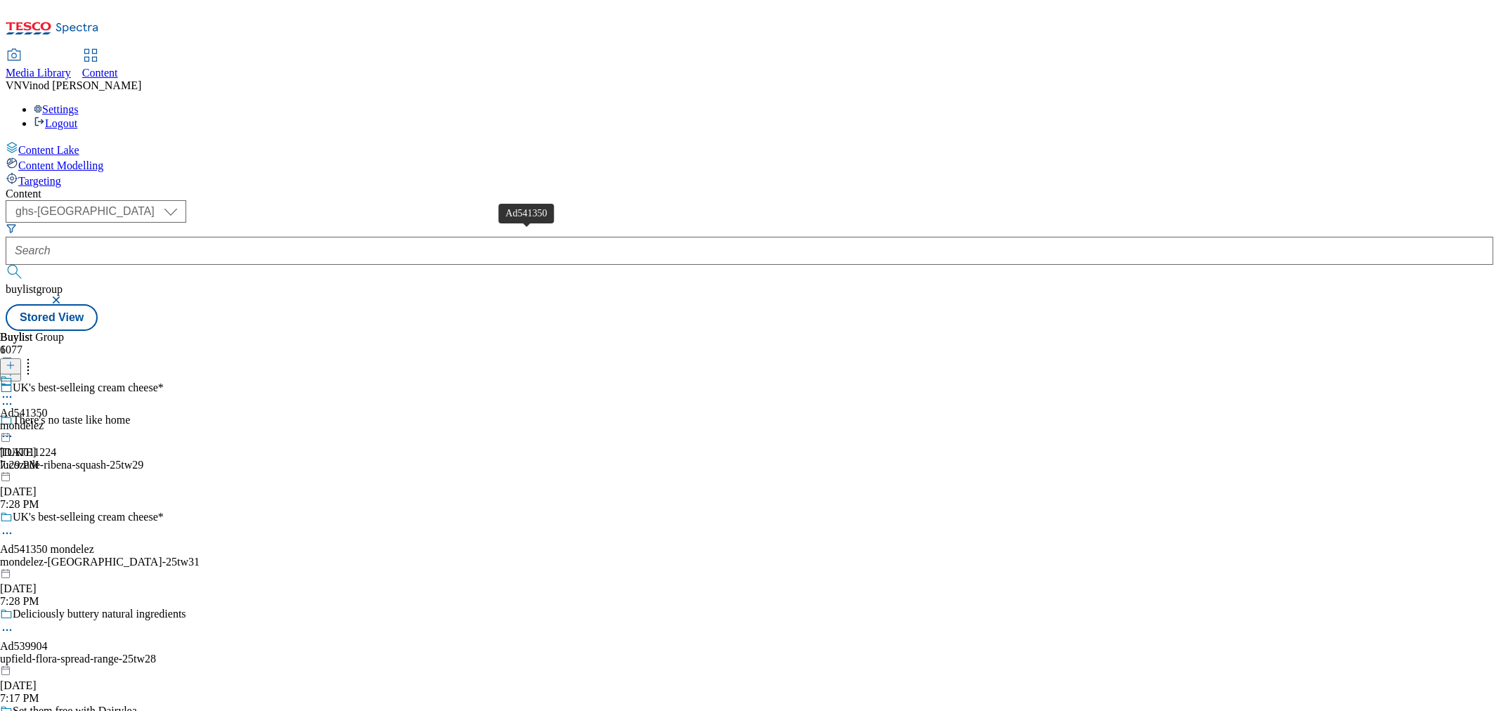
click at [48, 407] on div "Ad541350" at bounding box center [24, 413] width 48 height 13
click at [15, 361] on icon at bounding box center [11, 366] width 10 height 10
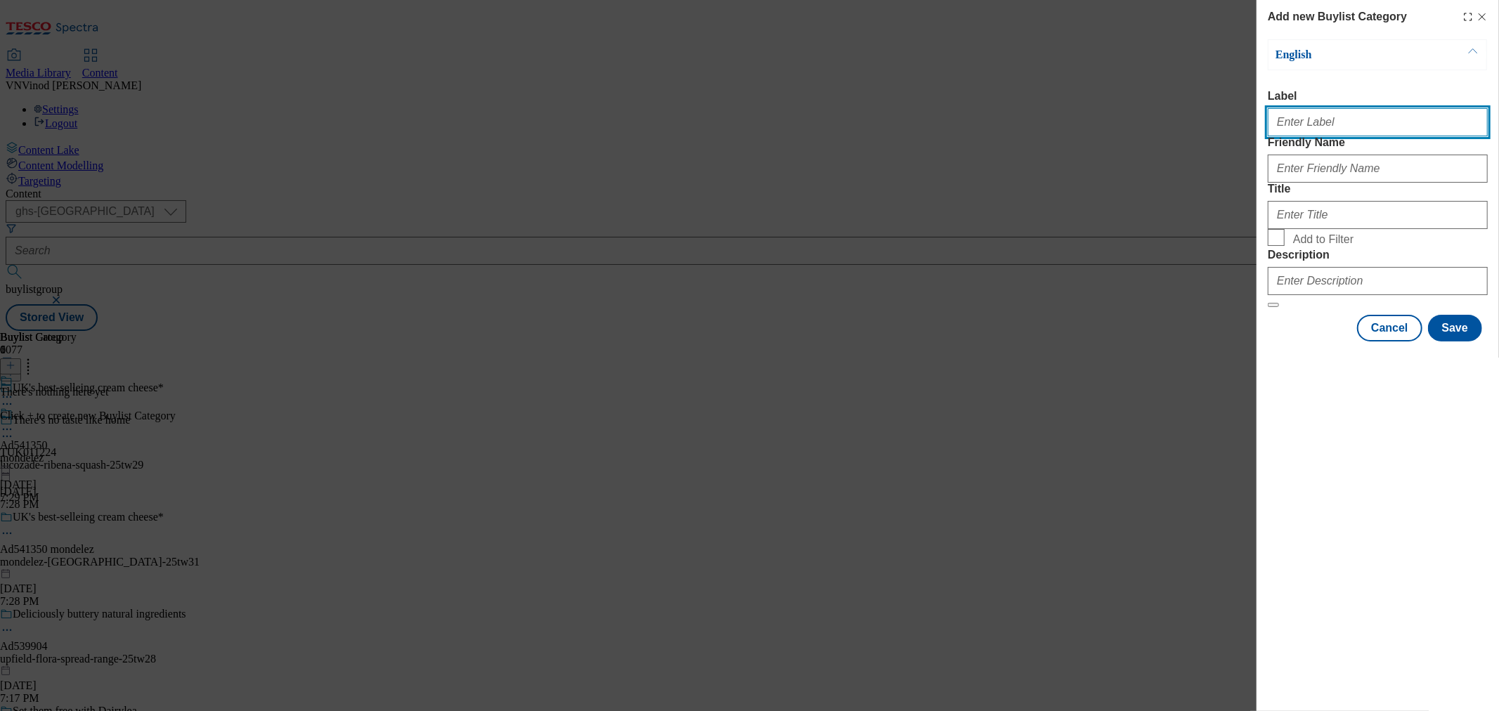
click at [1337, 131] on input "Label" at bounding box center [1378, 122] width 220 height 28
paste input "541350"
type input "Ad541350"
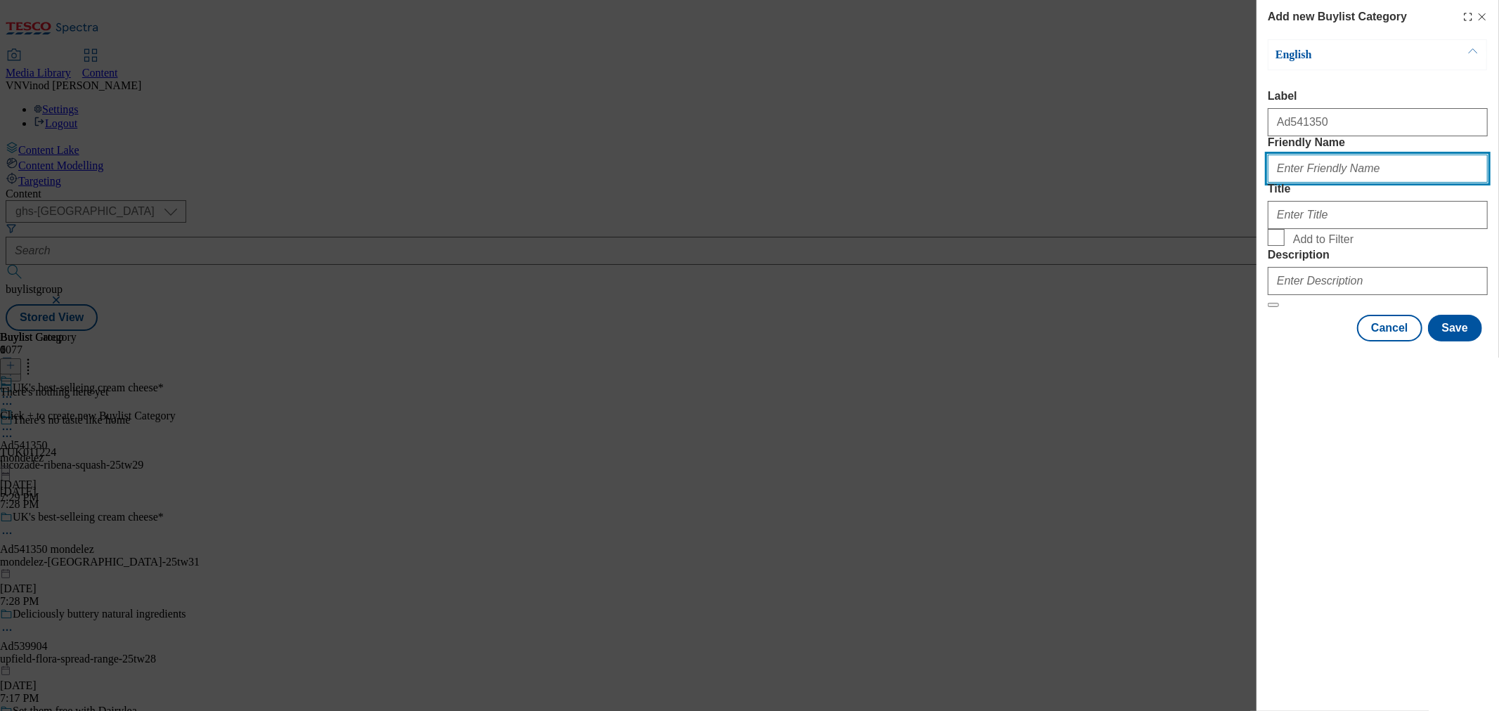
click at [1326, 183] on input "Friendly Name" at bounding box center [1378, 169] width 220 height 28
paste input "mondelez-philadelphia"
type input "mondelez-philadelphia"
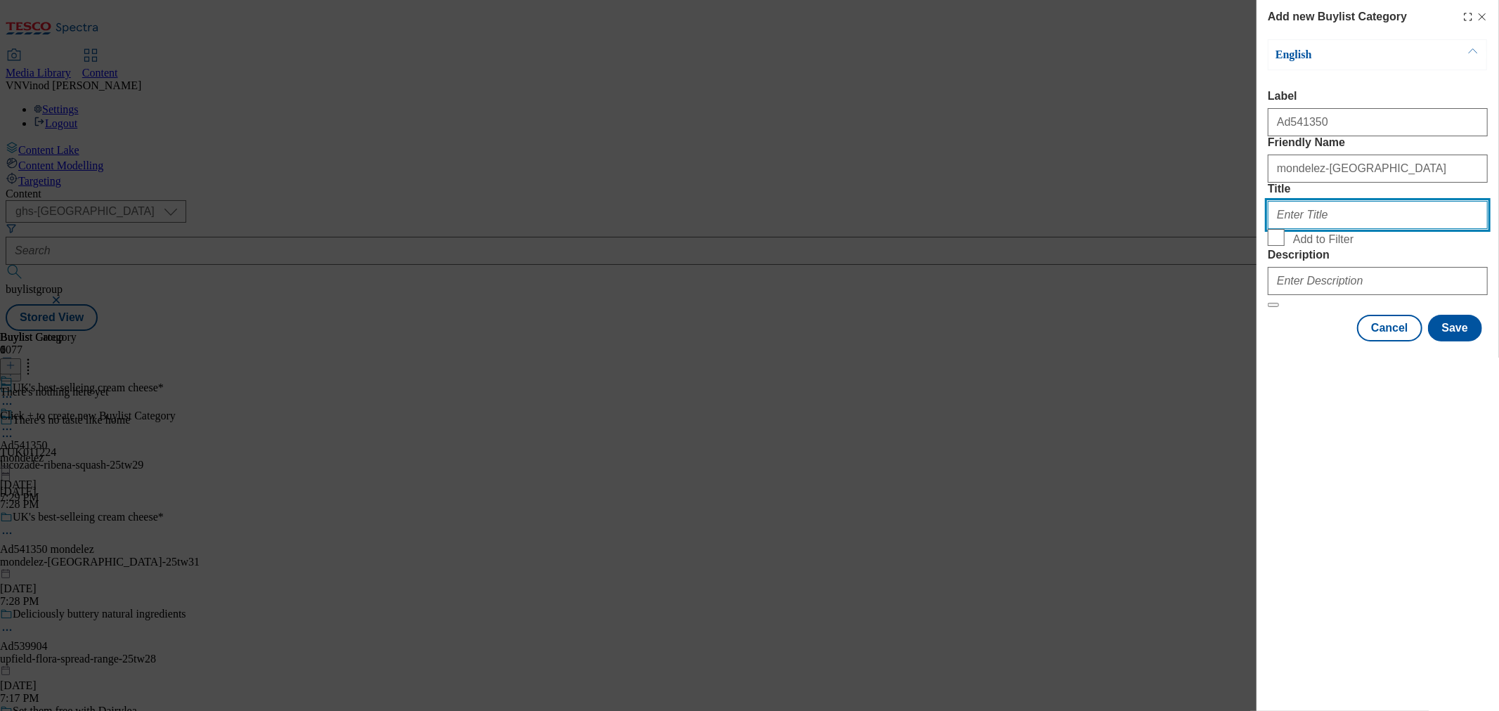
click at [1339, 229] on input "Title" at bounding box center [1378, 215] width 220 height 28
paste input "Mondelez"
type input "Mondelez"
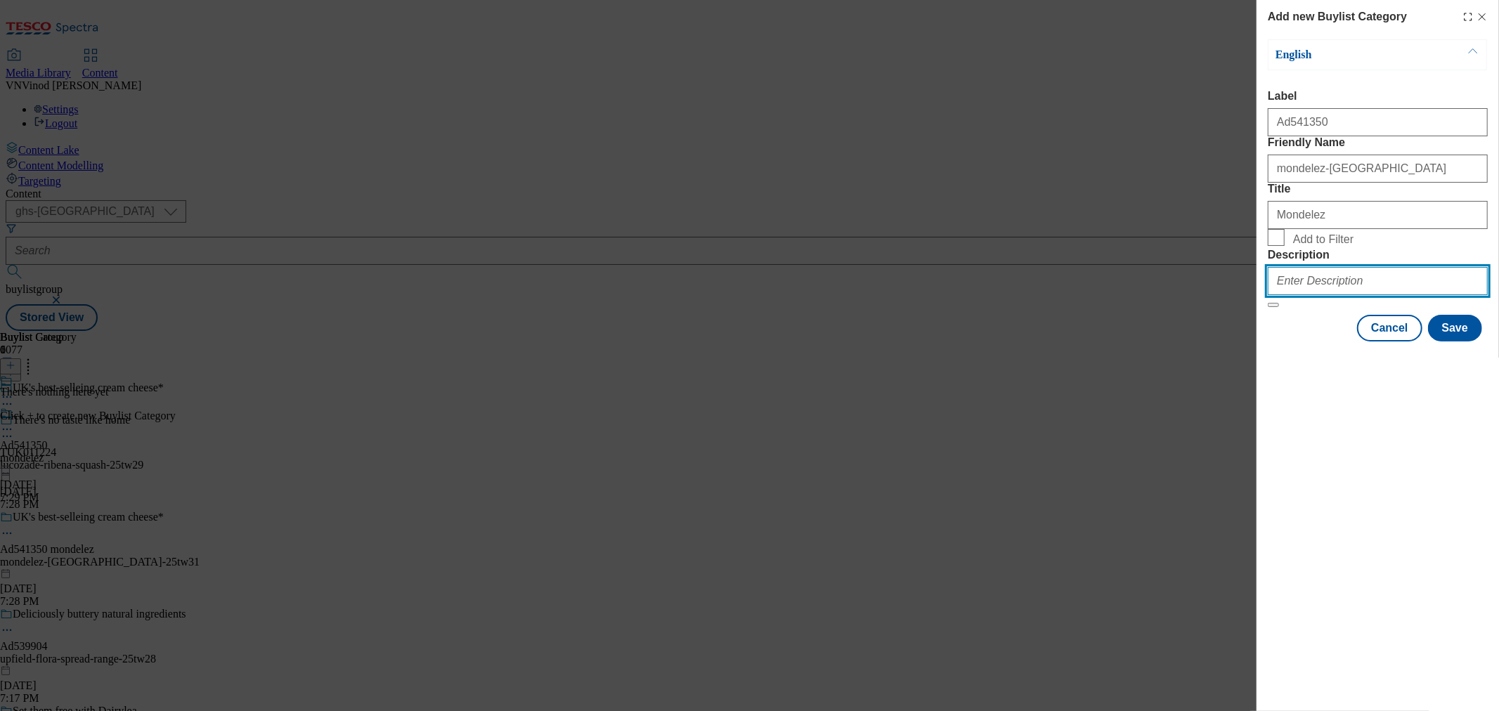
click at [1327, 295] on input "Description" at bounding box center [1378, 281] width 220 height 28
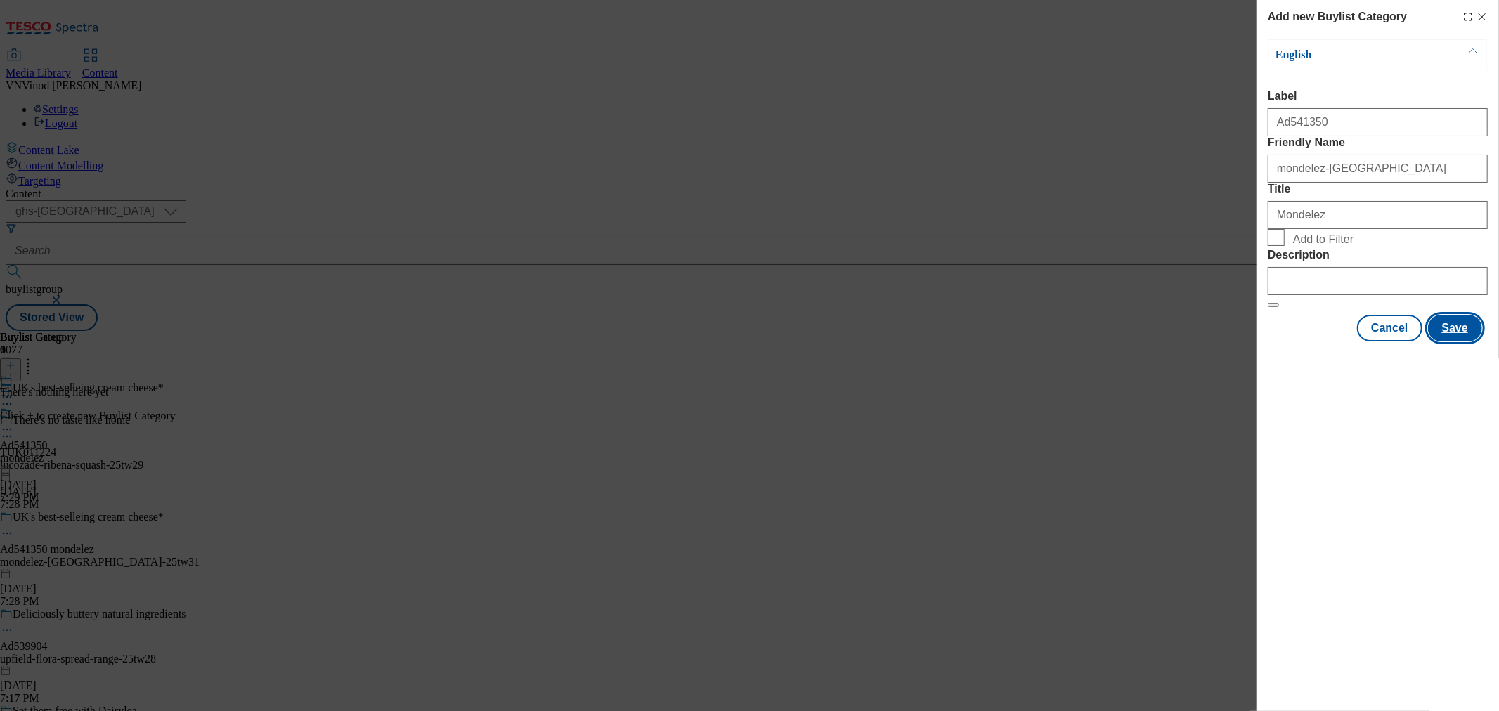
click at [1449, 342] on button "Save" at bounding box center [1455, 328] width 54 height 27
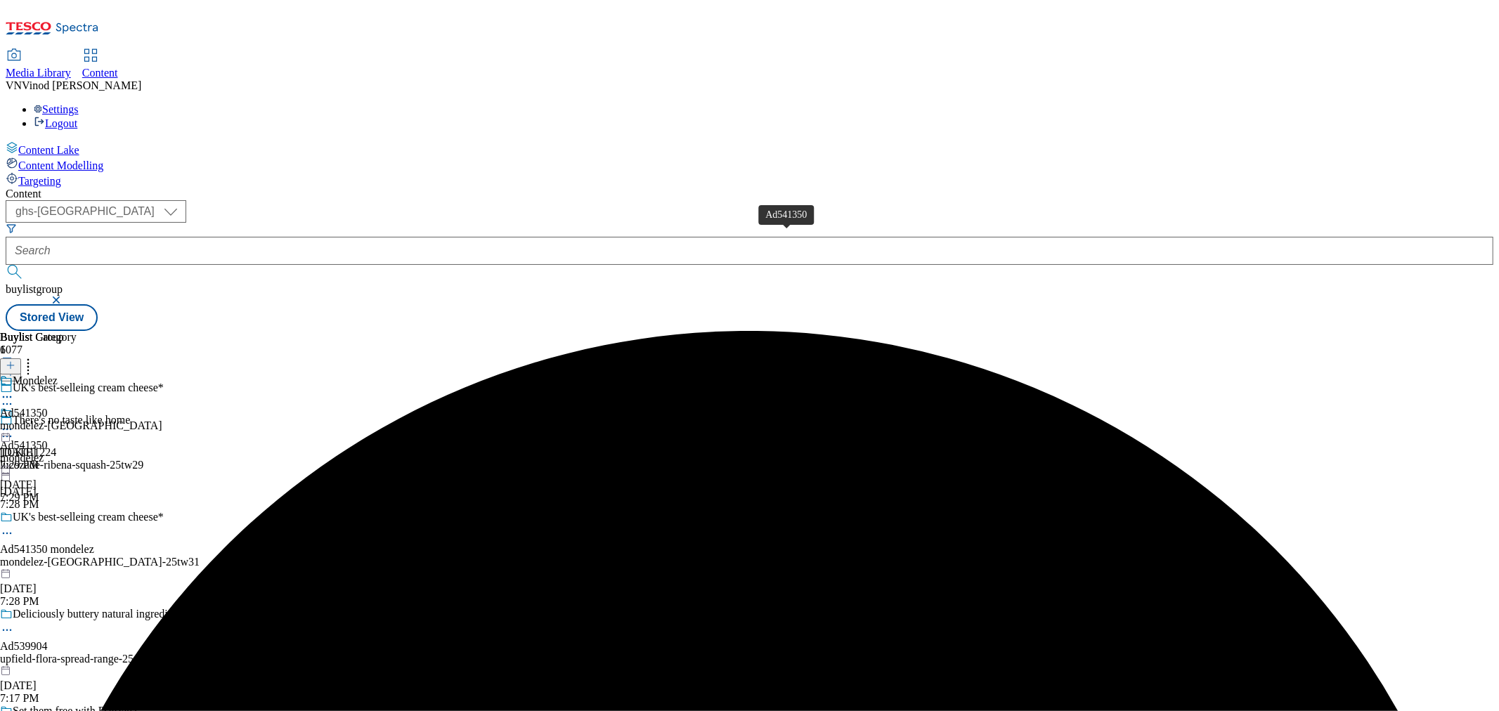
click at [48, 407] on div "Ad541350" at bounding box center [24, 413] width 48 height 13
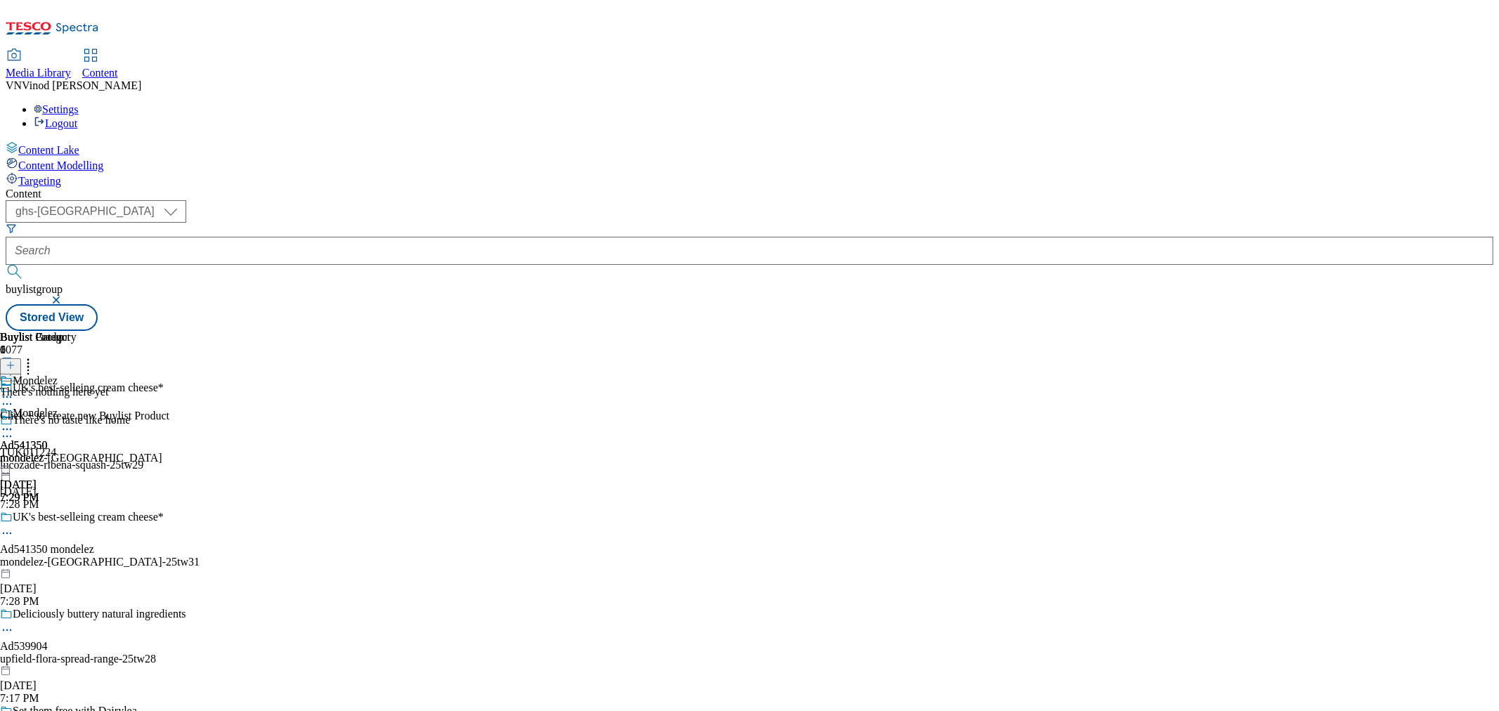
click at [15, 361] on icon at bounding box center [11, 366] width 10 height 10
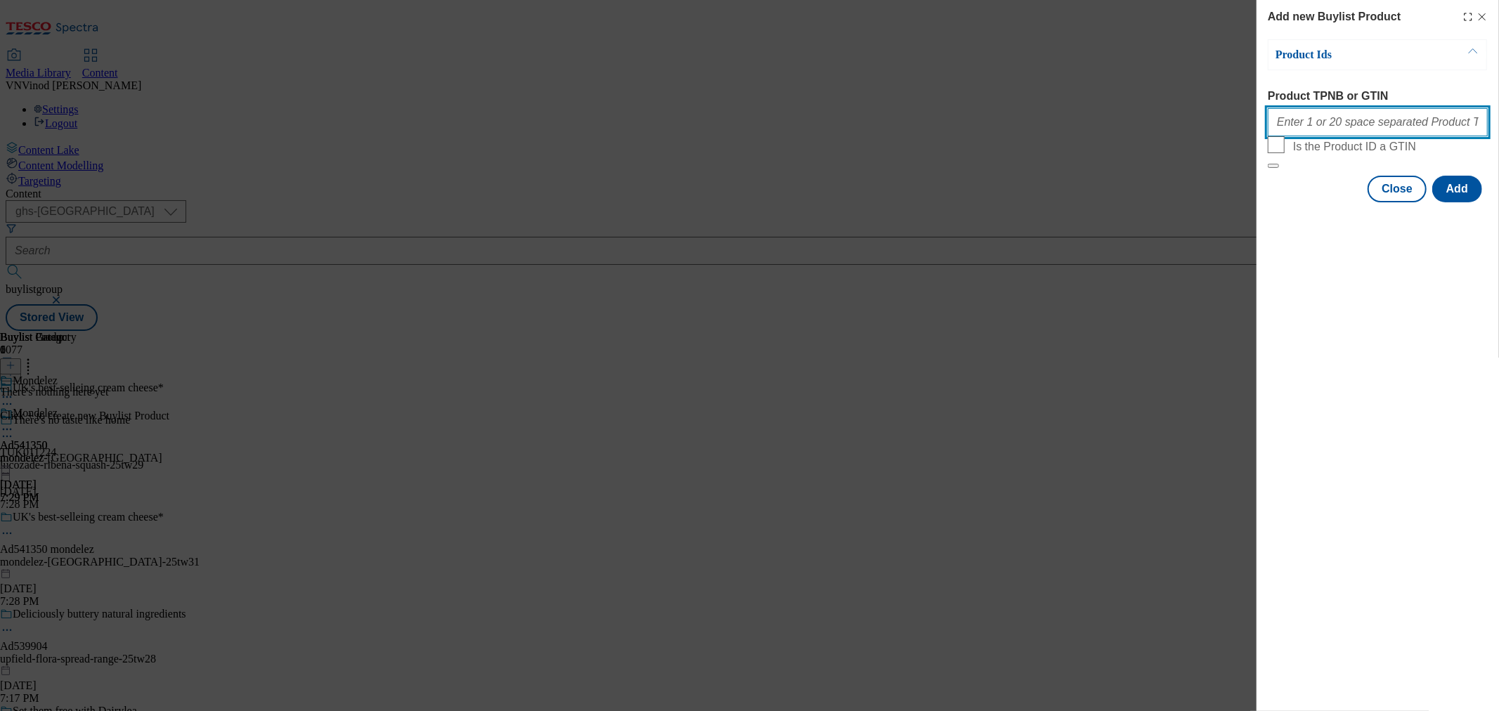
click at [1348, 131] on input "Product TPNB or GTIN" at bounding box center [1378, 122] width 220 height 28
paste input "90716318 90725964 90509921 89984064 90725935 90723436 90607380"
type input "90716318 90725964 90509921 89984064 90725935 90723436 90607380"
click at [1447, 202] on button "Add" at bounding box center [1458, 189] width 50 height 27
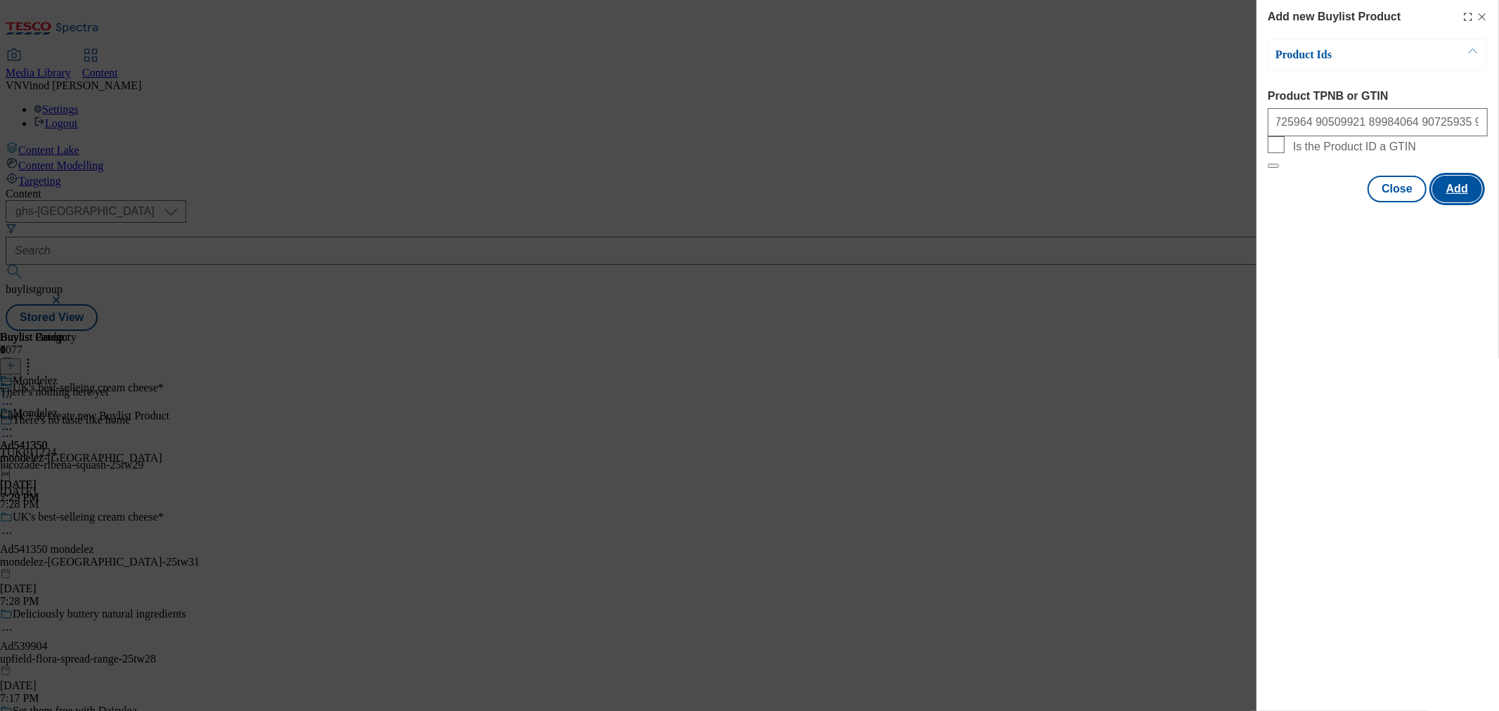
scroll to position [0, 0]
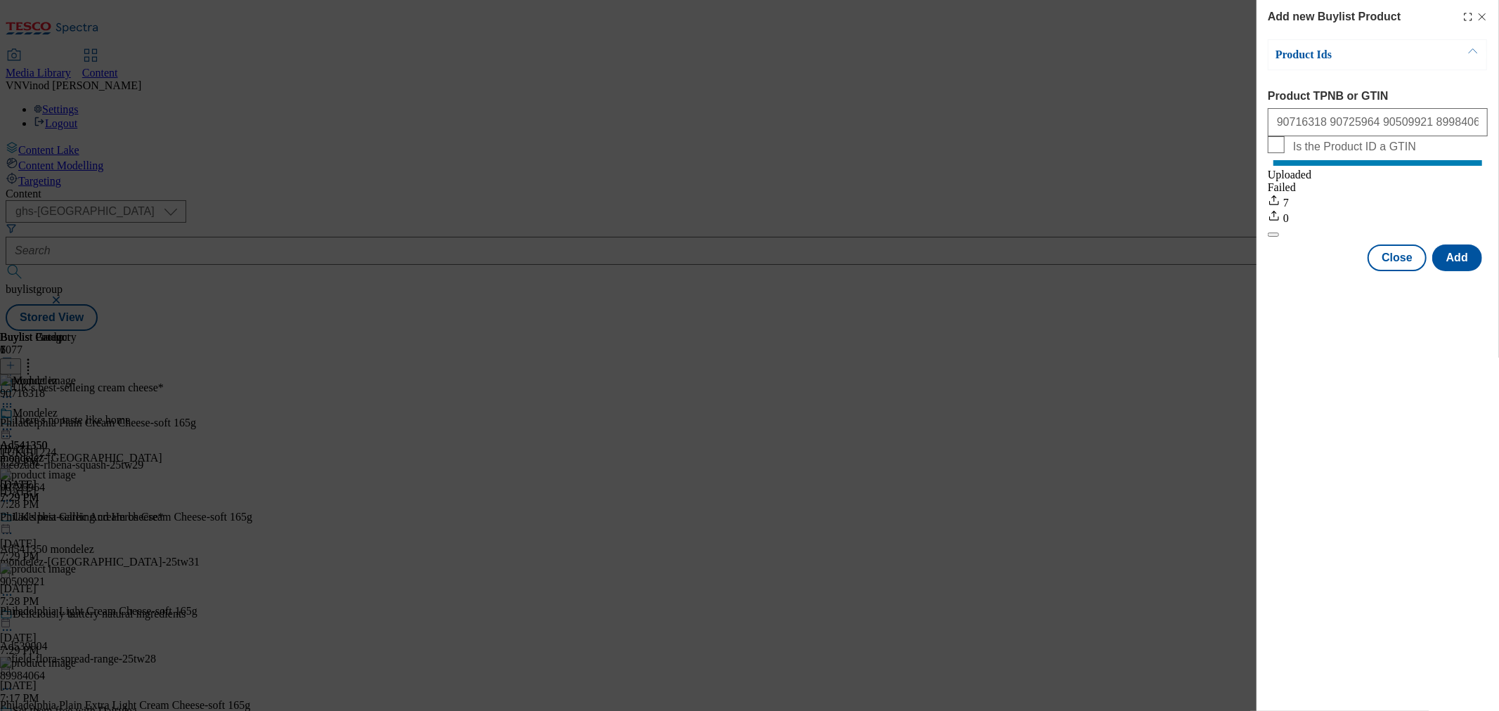
click at [1484, 17] on icon "Modal" at bounding box center [1482, 16] width 11 height 11
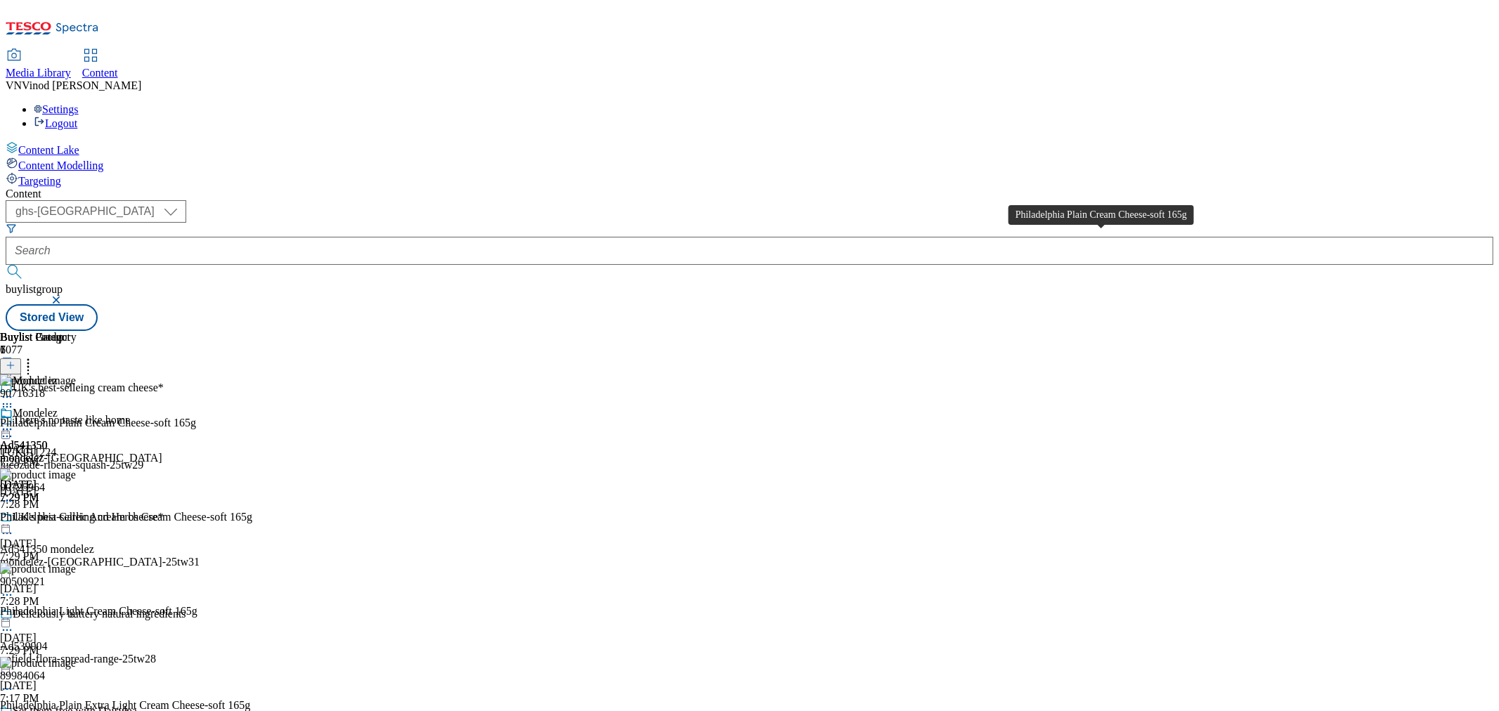
click at [196, 417] on div "Philadelphia Plain Cream Cheese-soft 165g" at bounding box center [98, 423] width 196 height 13
copy div "Philadelphia Plain Cream Cheese-soft 165g"
click at [94, 543] on span "Ad541350 mondelez" at bounding box center [47, 549] width 94 height 13
